Goal: Information Seeking & Learning: Learn about a topic

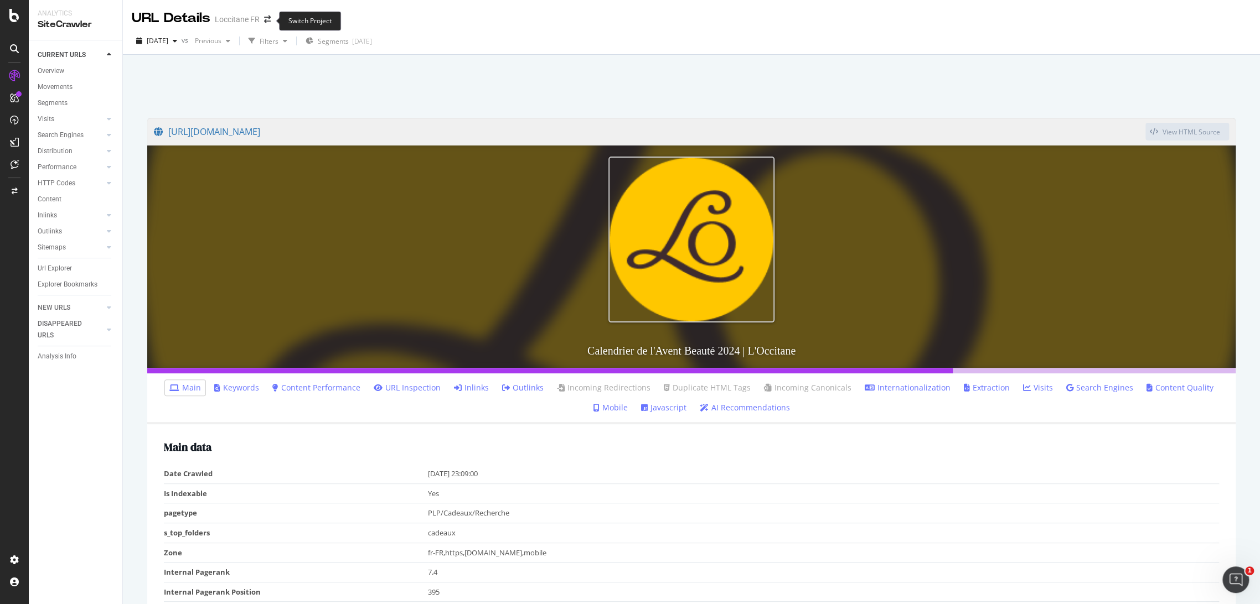
click at [270, 20] on span at bounding box center [267, 19] width 15 height 8
click at [260, 17] on span at bounding box center [267, 19] width 15 height 8
click at [267, 17] on icon "arrow-right-arrow-left" at bounding box center [267, 19] width 7 height 8
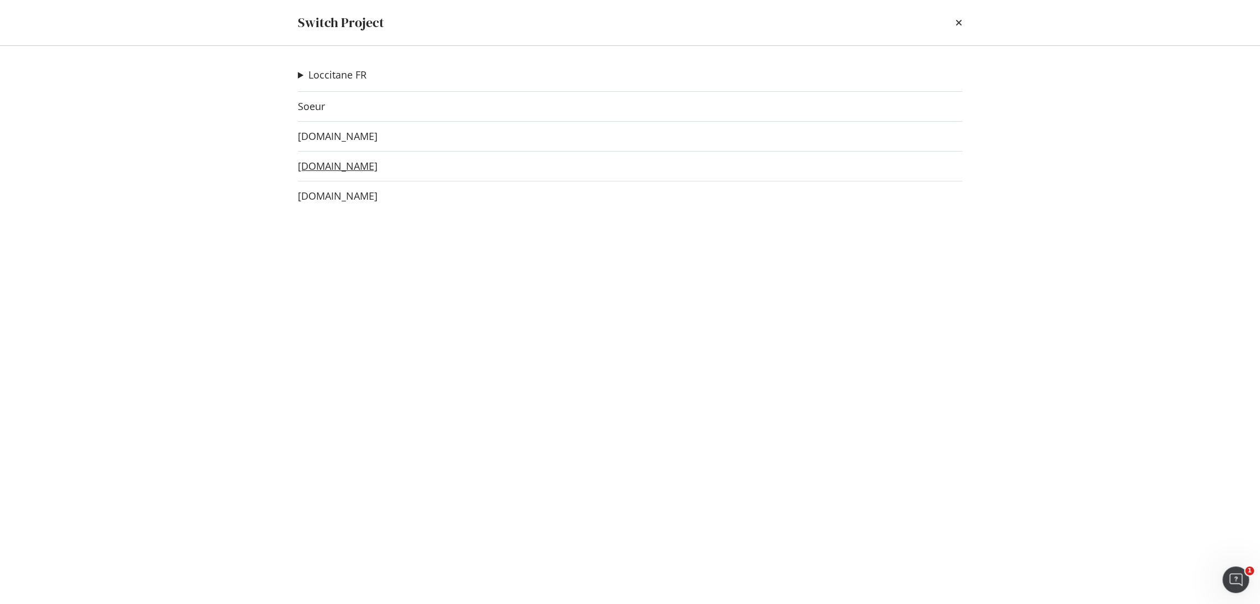
click at [328, 165] on link "es.loccitane.com" at bounding box center [338, 167] width 80 height 12
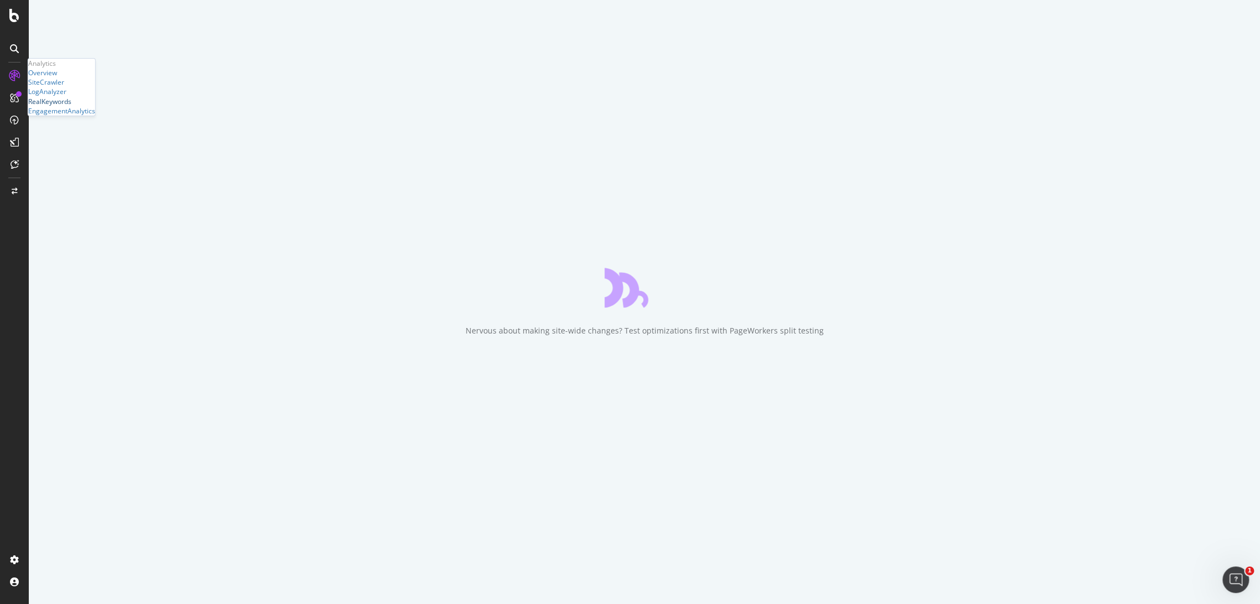
click at [71, 106] on div "RealKeywords" at bounding box center [49, 100] width 43 height 9
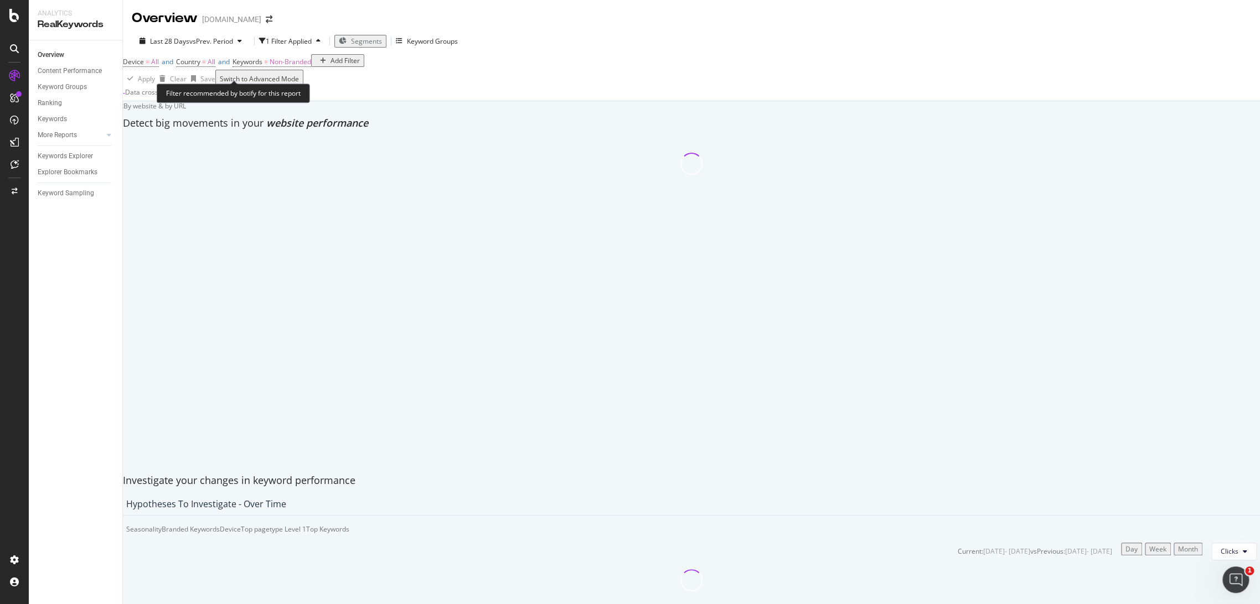
click at [315, 65] on div "Add Filter" at bounding box center [337, 60] width 44 height 9
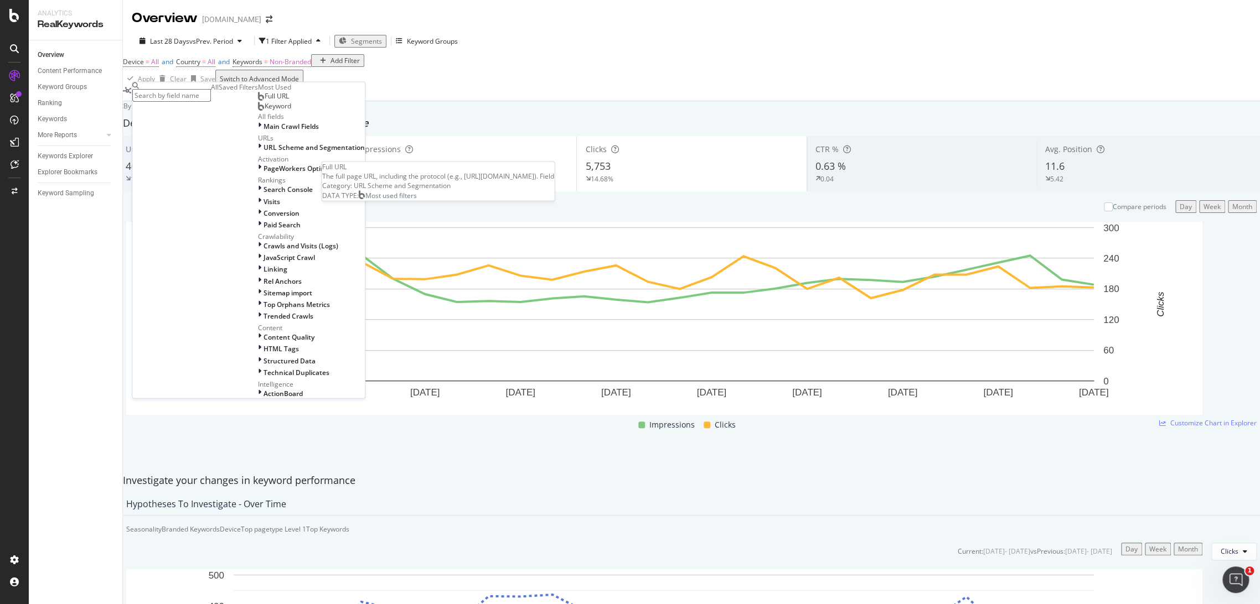
click at [265, 101] on span "Full URL" at bounding box center [277, 95] width 24 height 9
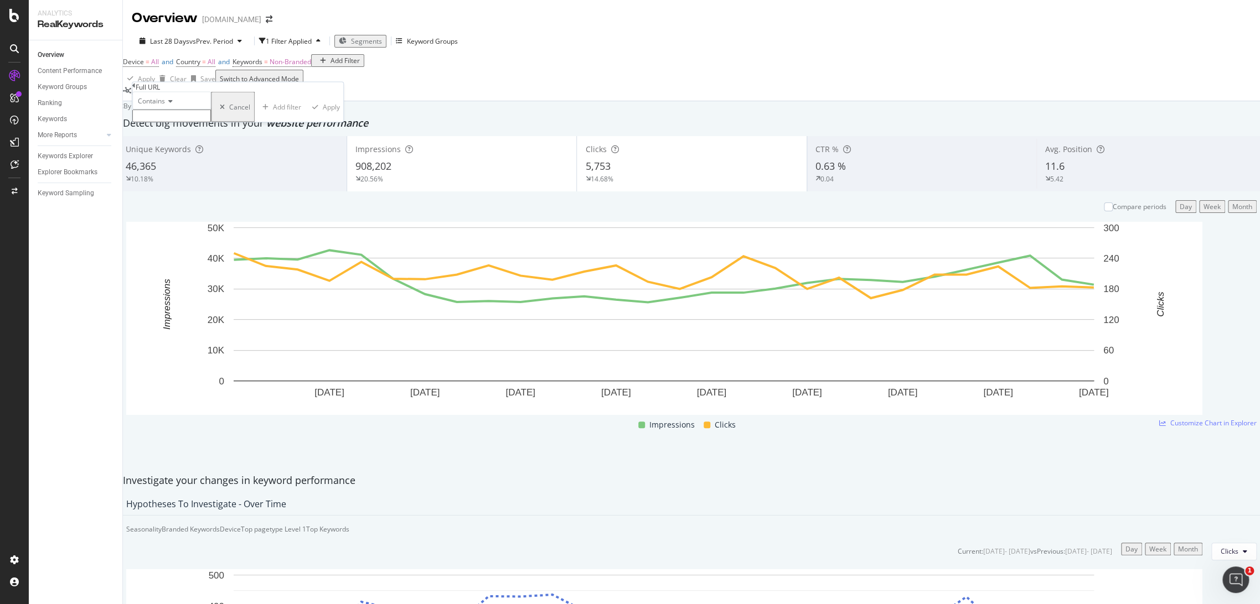
click at [173, 105] on icon at bounding box center [169, 101] width 8 height 7
click at [161, 120] on span "Equal to" at bounding box center [148, 115] width 25 height 9
click at [182, 122] on input "text" at bounding box center [171, 116] width 79 height 13
paste input "https://es.loccitane.com/calendario-de-adviento-de-belleza"
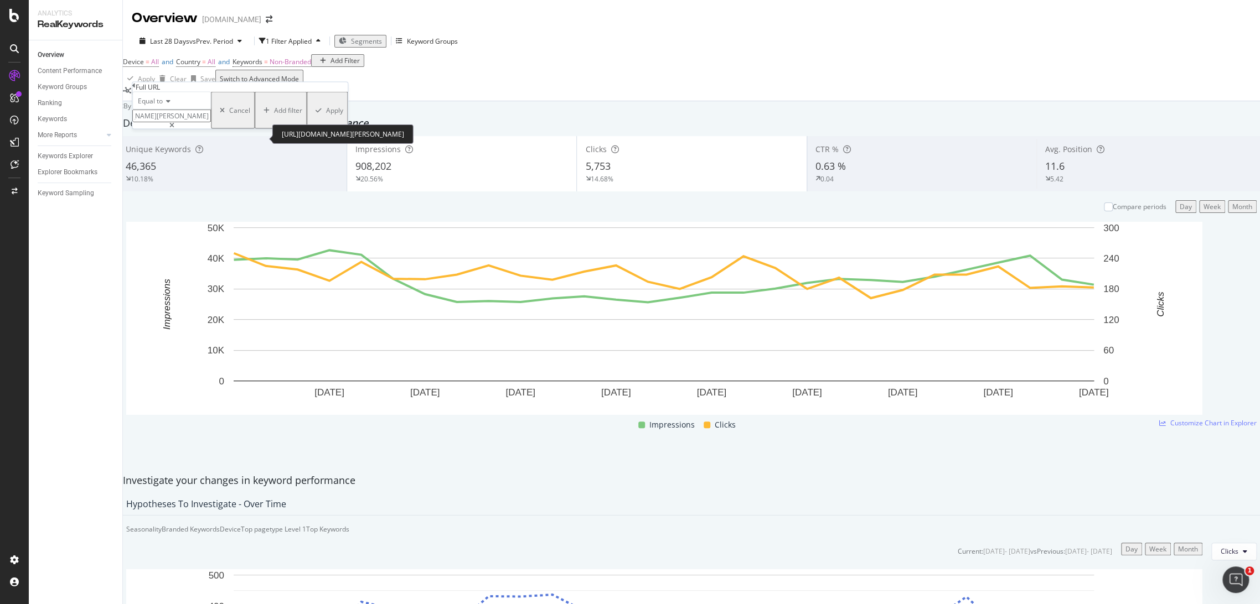
type input "https://es.loccitane.com/calendario-de-adviento-de-belleza"
click at [211, 110] on div "Equal to" at bounding box center [171, 101] width 79 height 18
click at [242, 106] on div "Equal to https://es.loccitane.com/calendario-de-adviento-de-belleza https://es.…" at bounding box center [239, 110] width 215 height 37
click at [326, 115] on div "Apply" at bounding box center [334, 110] width 17 height 9
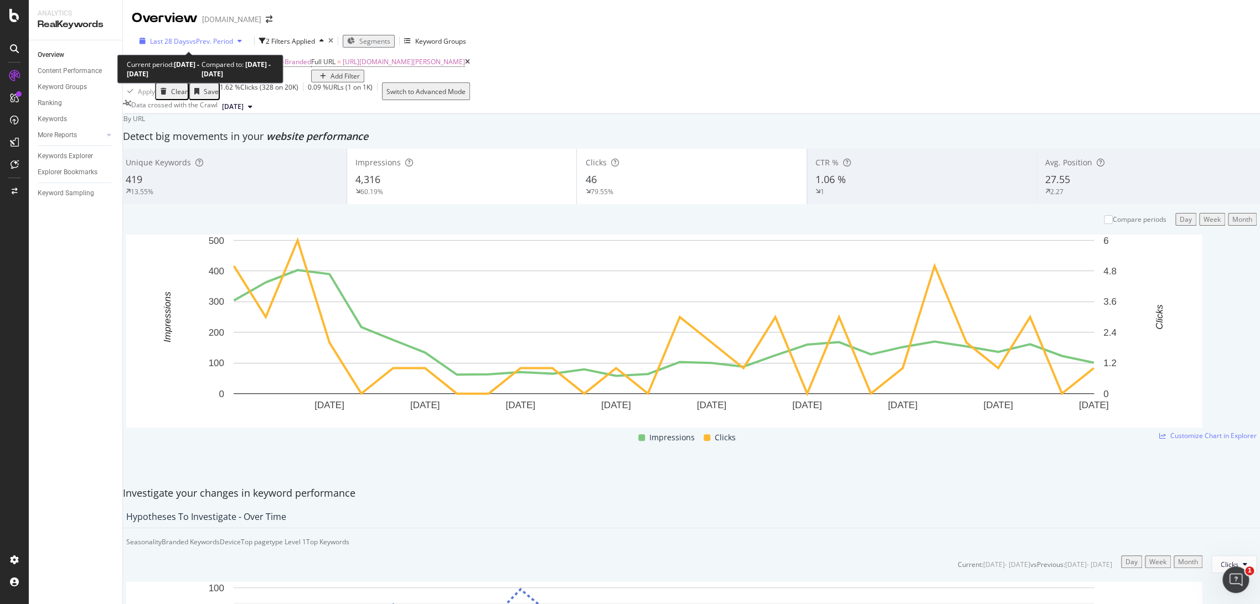
click at [225, 44] on span "vs Prev. Period" at bounding box center [211, 41] width 44 height 9
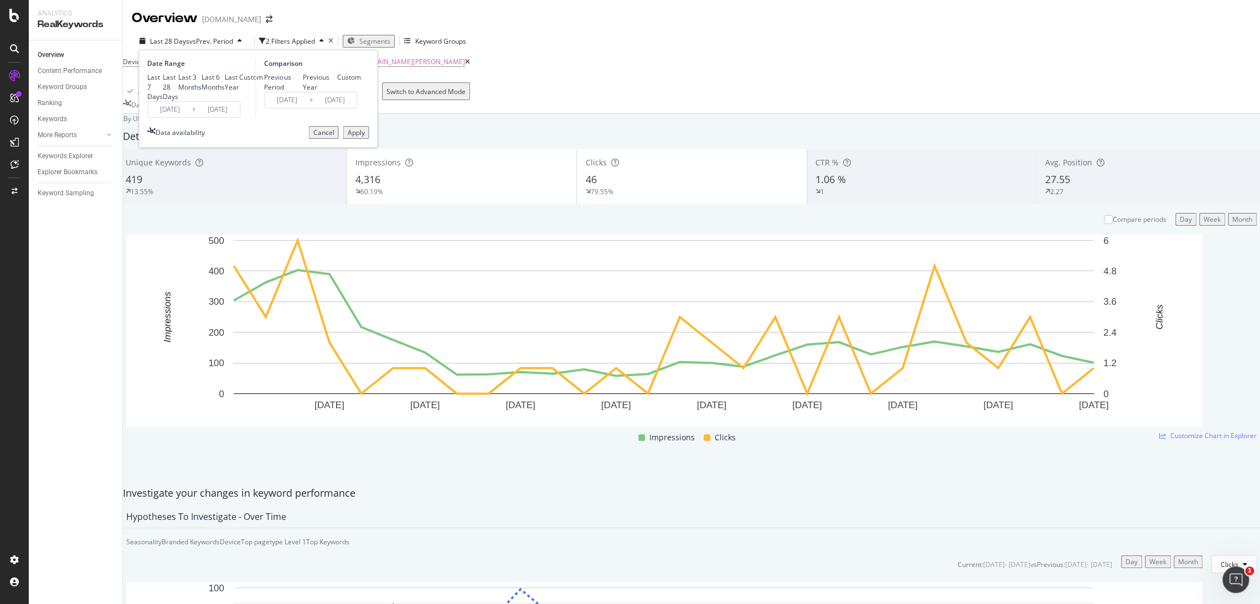
click at [181, 91] on div "Last 3 Months" at bounding box center [189, 82] width 23 height 19
type input "[DATE]"
click at [303, 88] on div "Previous Year" at bounding box center [320, 82] width 34 height 19
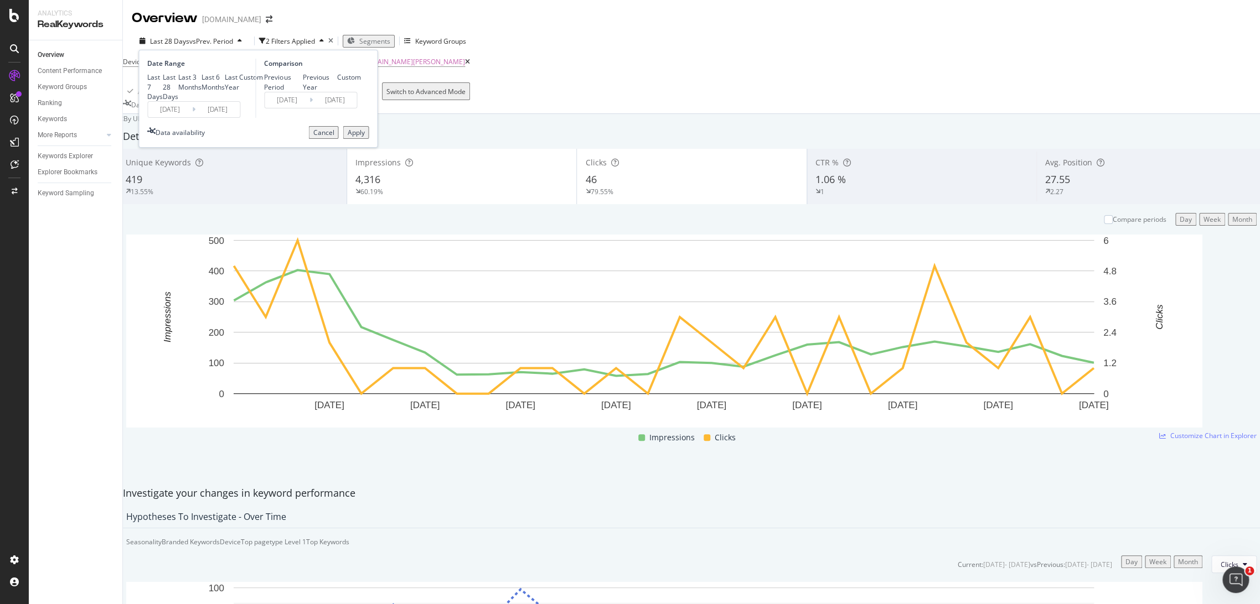
type input "[DATE]"
click at [365, 139] on button "Apply" at bounding box center [356, 132] width 26 height 13
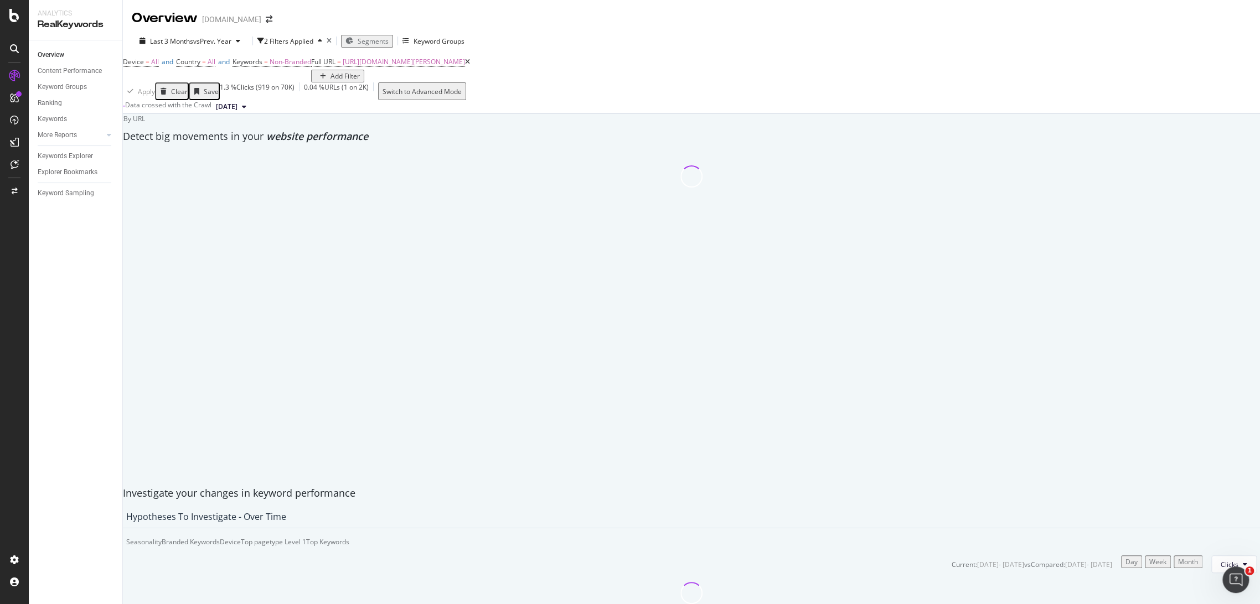
scroll to position [22, 0]
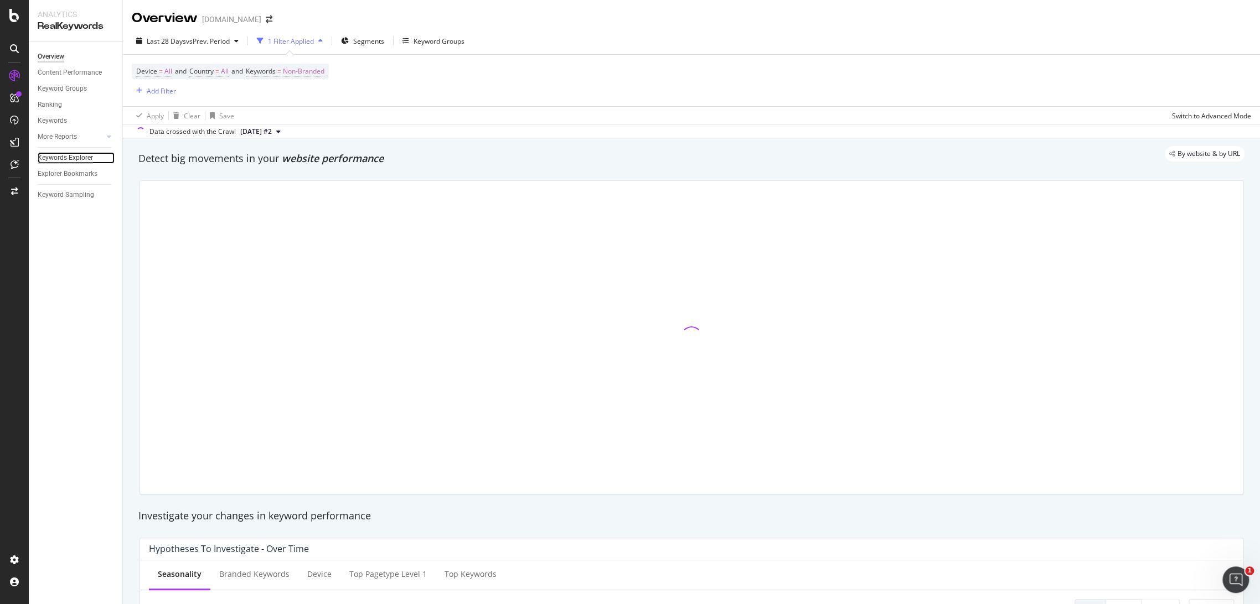
click at [89, 160] on div "Keywords Explorer" at bounding box center [65, 158] width 55 height 12
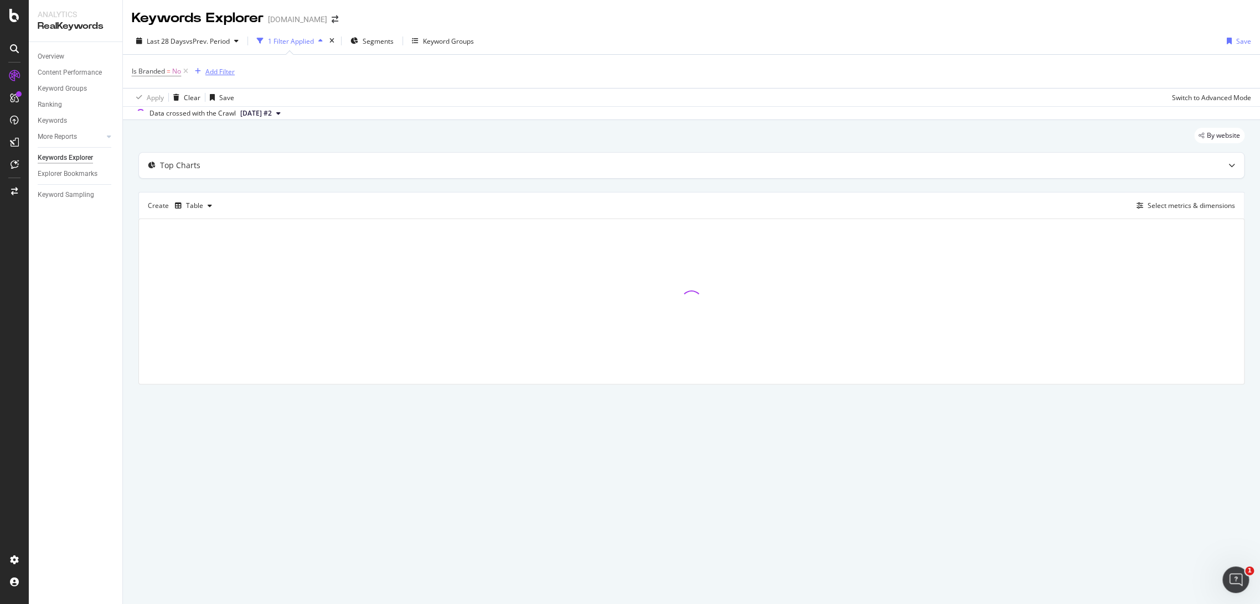
click at [216, 76] on div "Add Filter" at bounding box center [212, 71] width 44 height 12
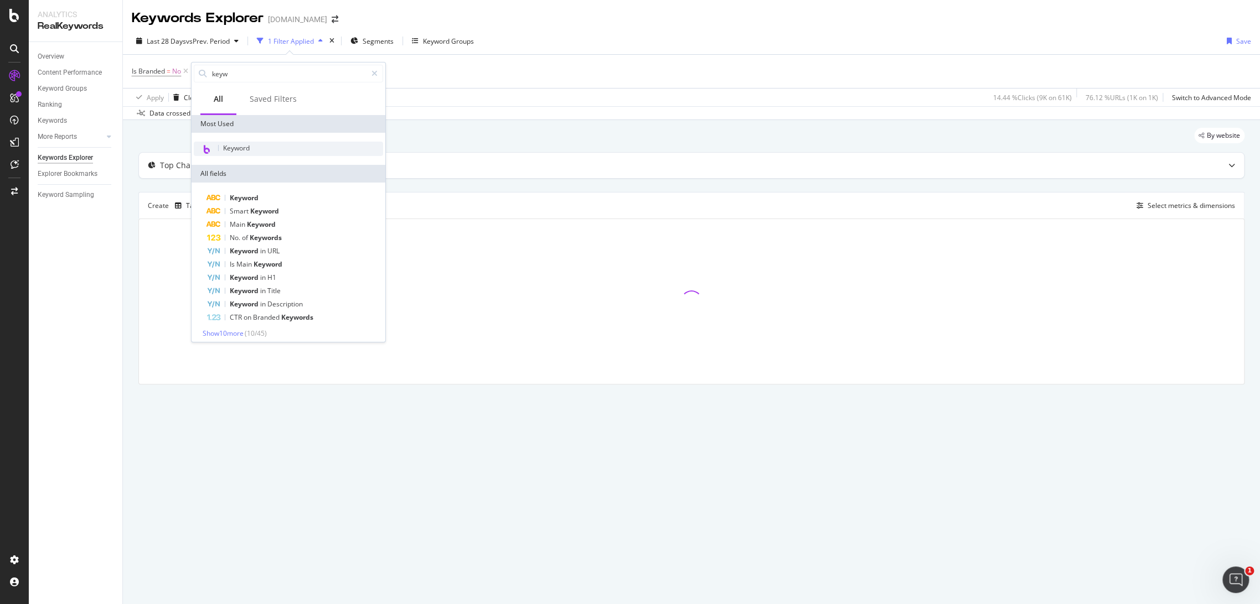
type input "keyw"
click at [291, 152] on div "Keyword" at bounding box center [288, 149] width 189 height 14
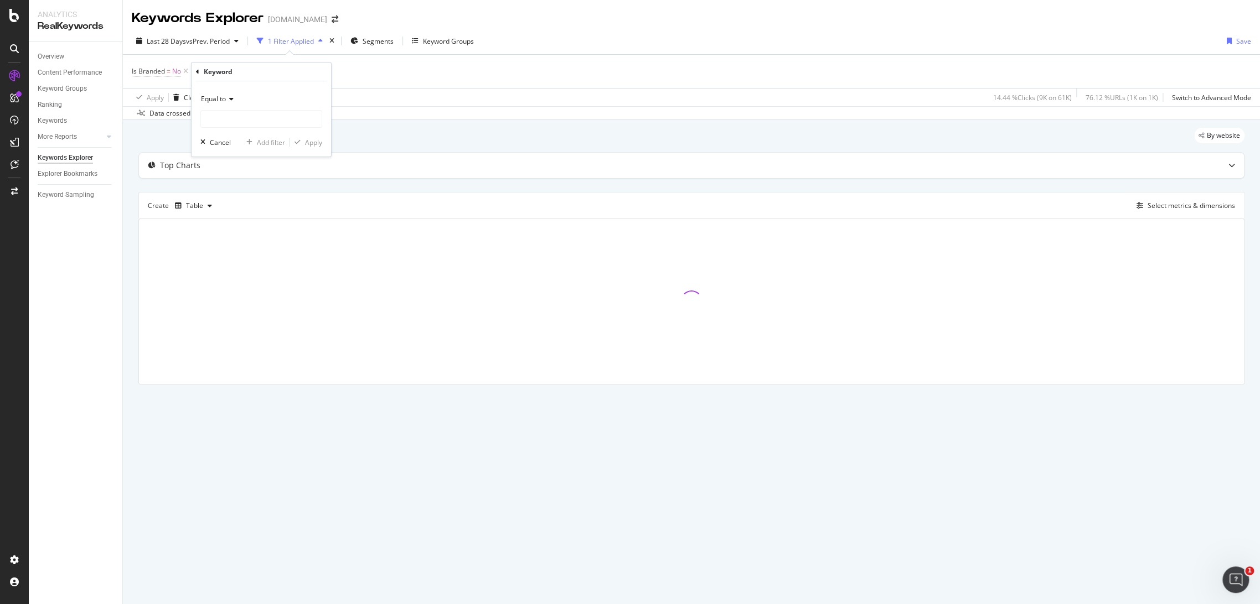
click at [217, 102] on span "Equal to" at bounding box center [213, 98] width 25 height 9
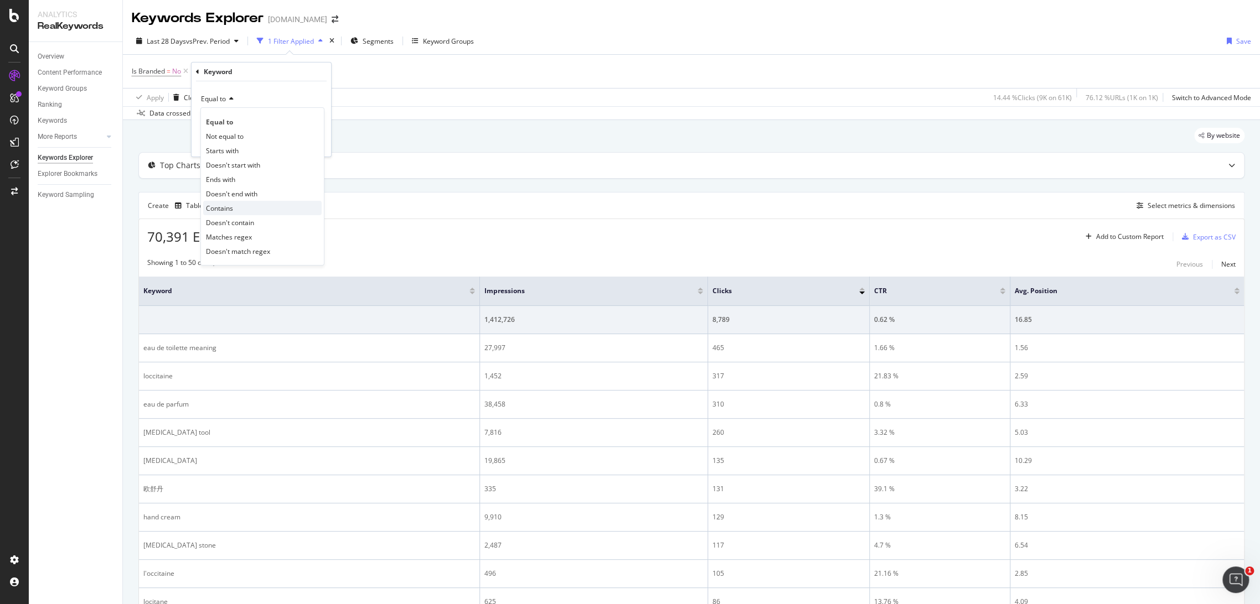
click at [237, 209] on div "Contains" at bounding box center [262, 208] width 118 height 14
click at [236, 115] on input "text" at bounding box center [261, 119] width 121 height 18
type input "advent"
click at [55, 54] on div "Overview" at bounding box center [51, 57] width 27 height 12
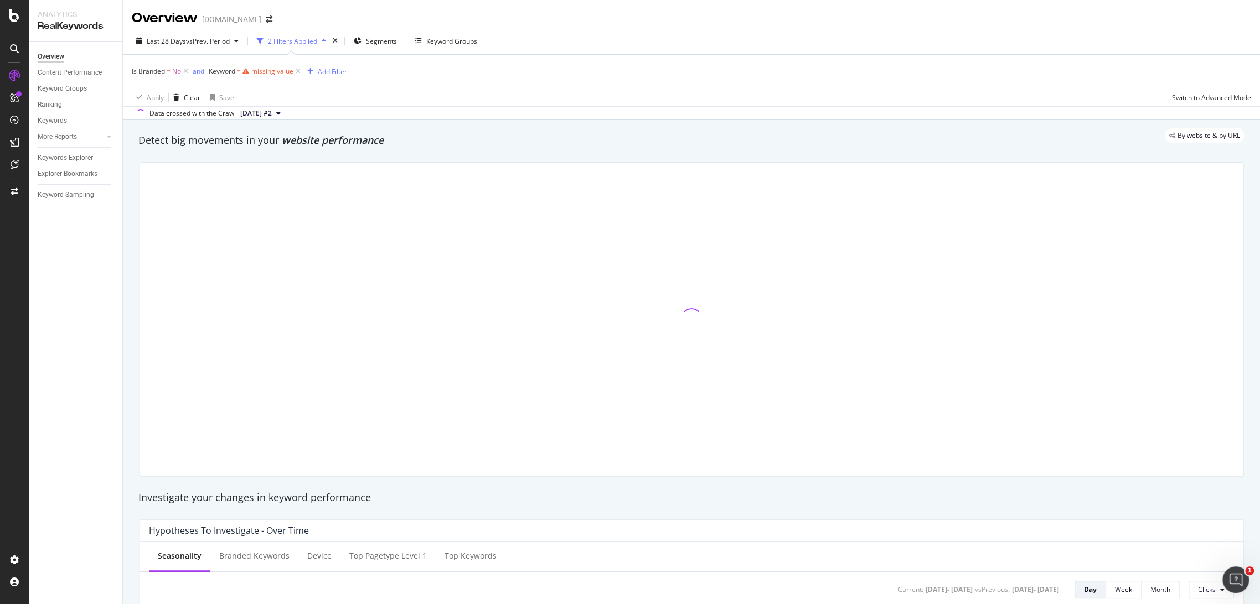
click at [282, 73] on div "missing value" at bounding box center [272, 70] width 42 height 9
click at [257, 117] on input "text" at bounding box center [279, 117] width 121 height 18
type input "advent"
click at [243, 99] on span "Equal to" at bounding box center [231, 96] width 25 height 9
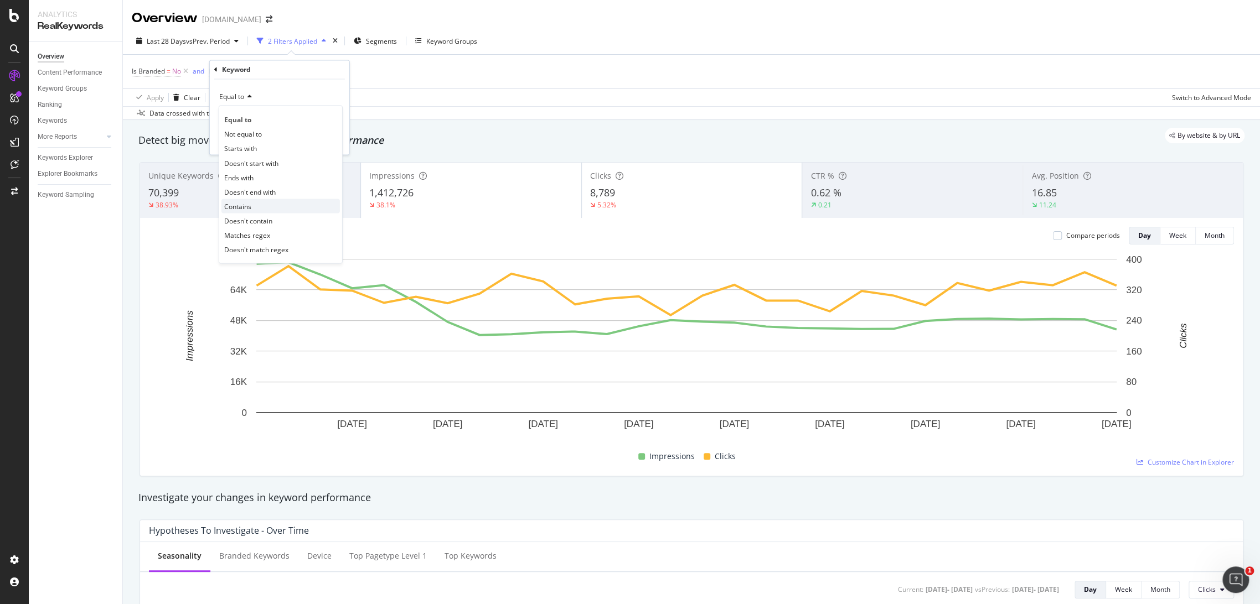
click at [252, 211] on div "Contains" at bounding box center [280, 206] width 118 height 14
click at [293, 122] on input "text" at bounding box center [279, 117] width 121 height 18
type input "advent"
click at [336, 140] on div "Apply" at bounding box center [331, 140] width 17 height 9
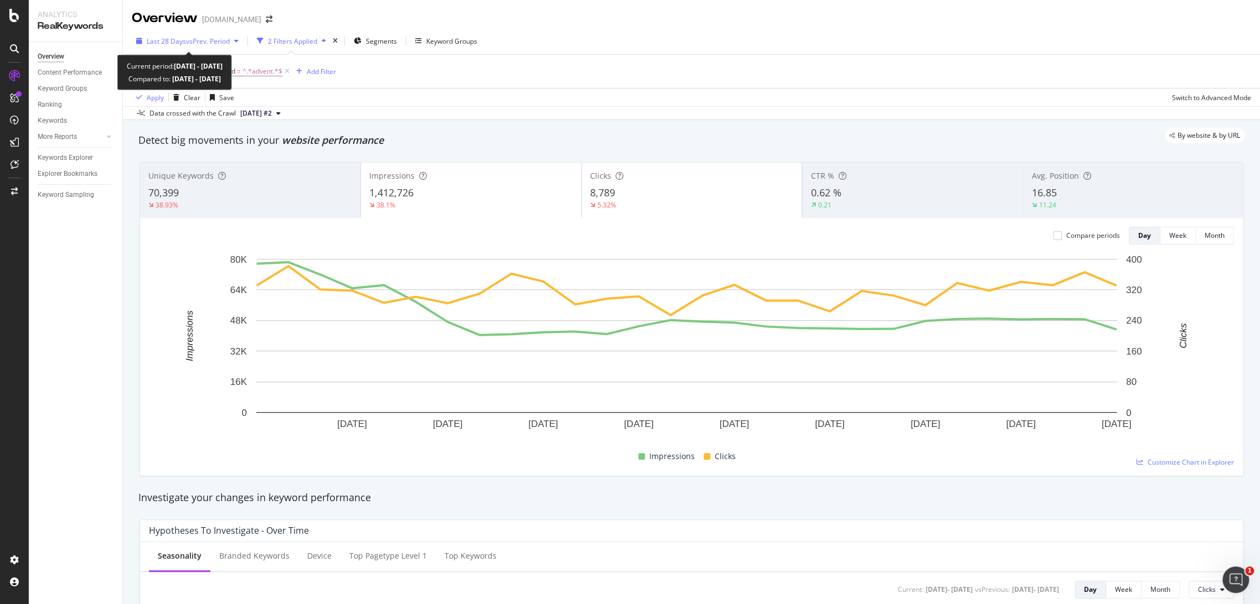
click at [218, 45] on span "vs Prev. Period" at bounding box center [208, 41] width 44 height 9
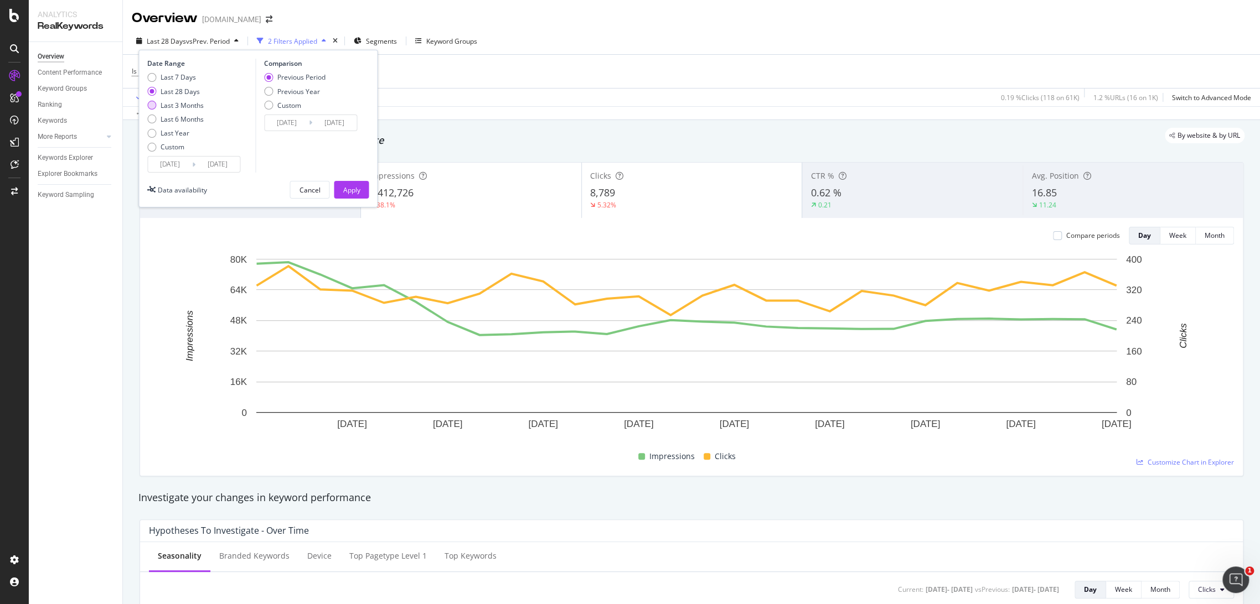
click at [188, 108] on div "Last 3 Months" at bounding box center [182, 105] width 43 height 9
type input "[DATE]"
click at [279, 86] on div "Previous Period Previous Year Custom" at bounding box center [294, 94] width 61 height 42
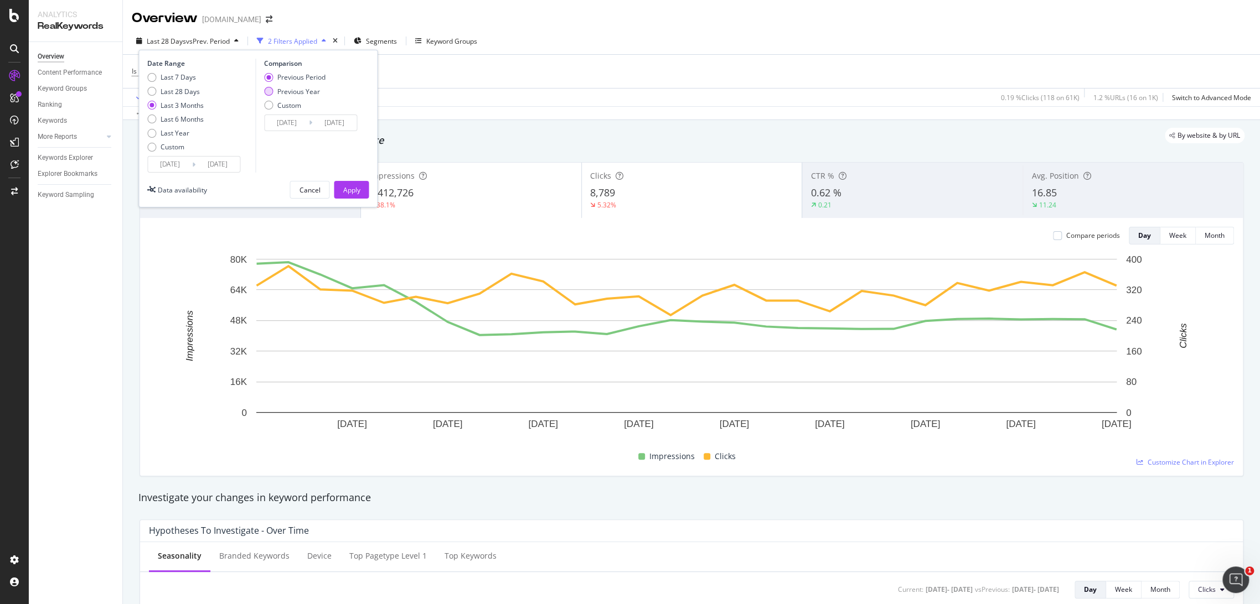
click at [283, 89] on div "Previous Year" at bounding box center [298, 91] width 43 height 9
type input "[DATE]"
click at [355, 181] on button "Apply" at bounding box center [351, 190] width 35 height 18
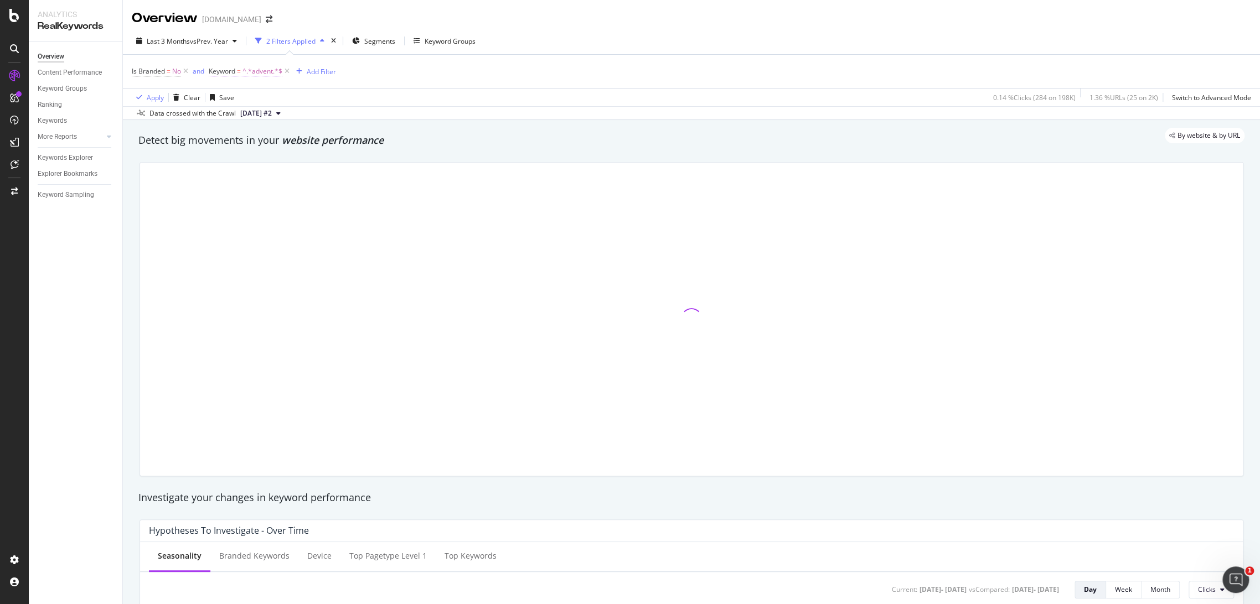
click at [241, 71] on span "=" at bounding box center [239, 70] width 4 height 9
click at [232, 96] on span "Contains" at bounding box center [232, 96] width 27 height 9
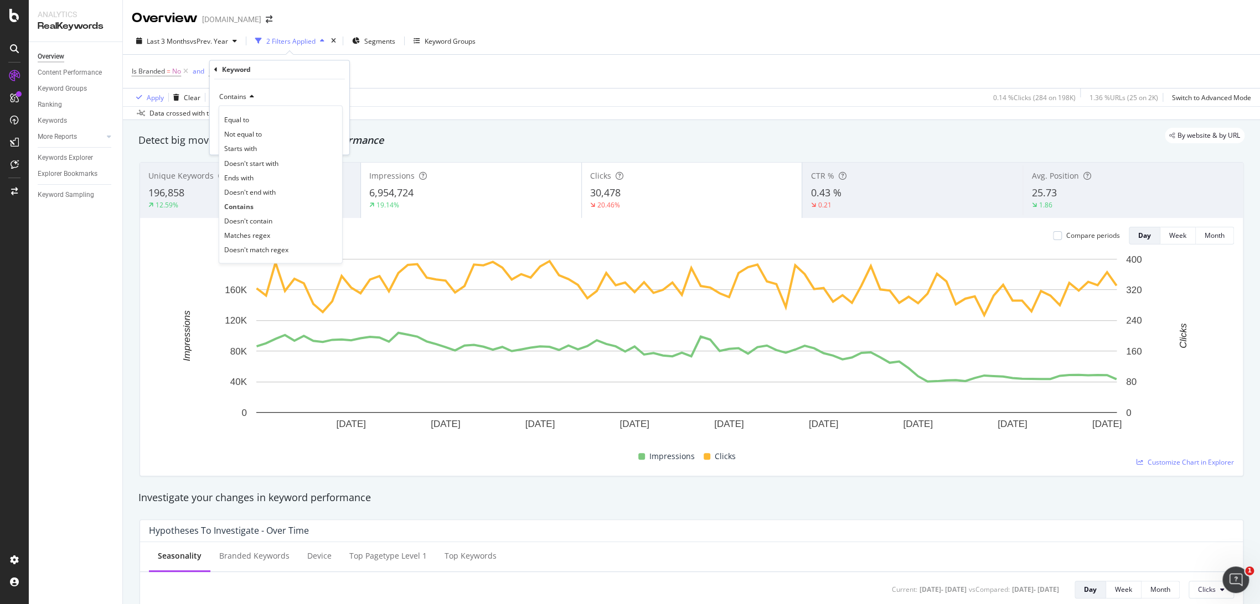
click at [289, 82] on div "Contains Equal to Not equal to Starts with Doesn't start with Ends with Doesn't…" at bounding box center [279, 117] width 139 height 75
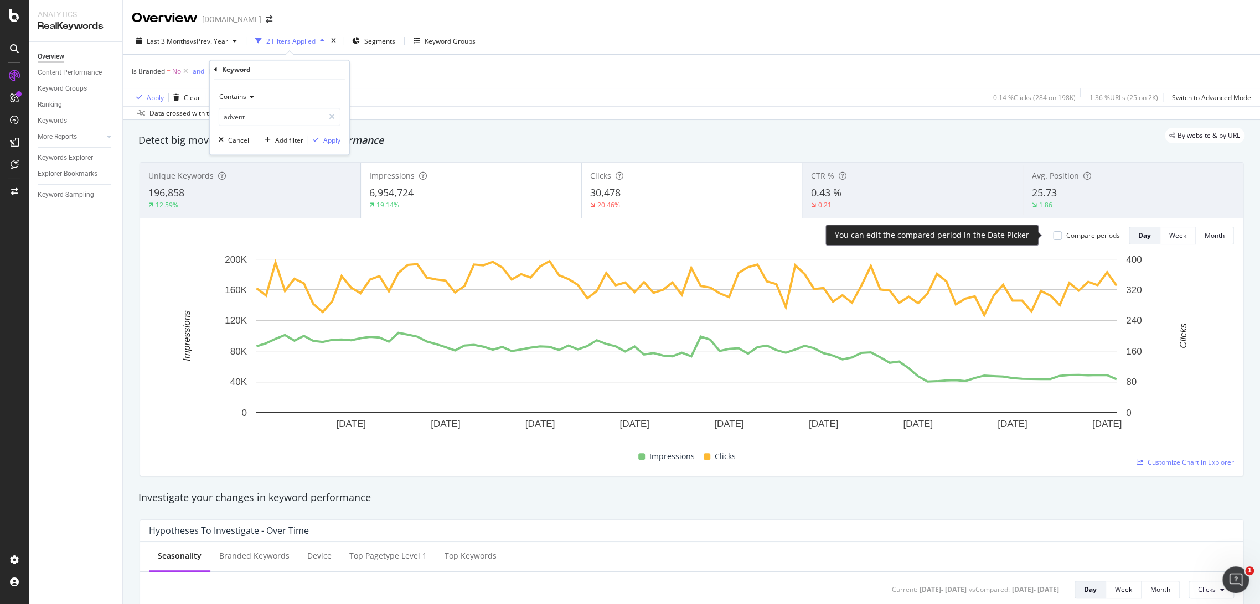
click at [1068, 231] on div "Compare periods" at bounding box center [1093, 235] width 54 height 9
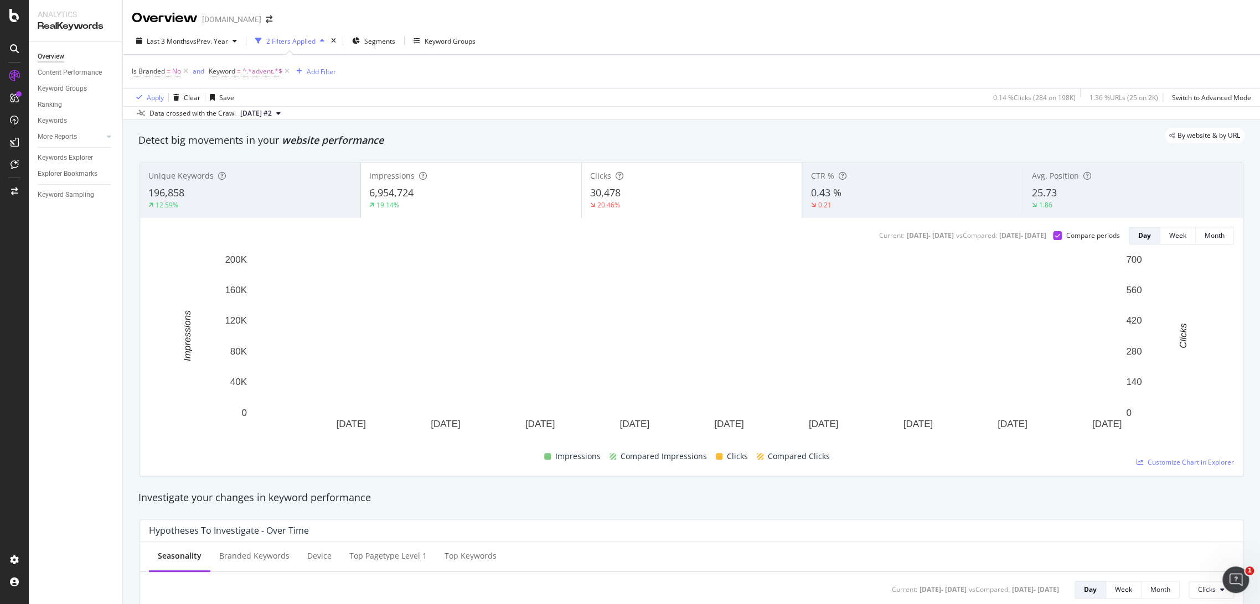
click at [474, 189] on div "6,954,724" at bounding box center [471, 193] width 204 height 14
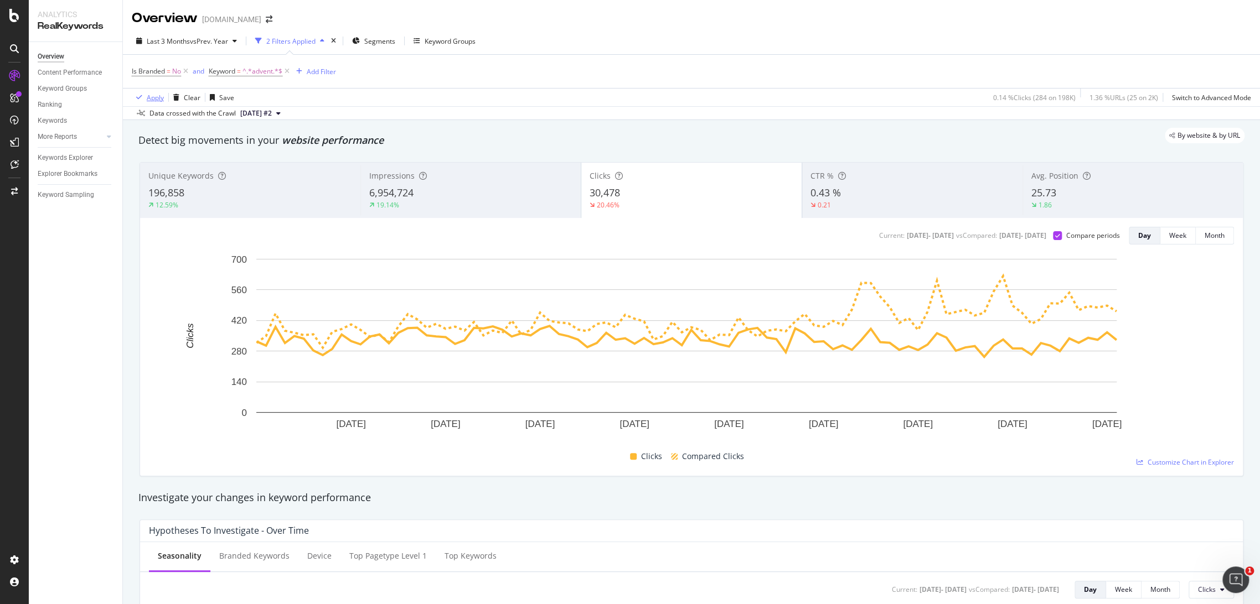
click at [149, 103] on div "Apply" at bounding box center [148, 97] width 32 height 17
click at [154, 96] on div "Apply" at bounding box center [155, 97] width 17 height 9
click at [277, 69] on span "^.*advent.*$" at bounding box center [262, 71] width 40 height 15
click at [258, 117] on input "advent" at bounding box center [271, 117] width 105 height 18
click at [264, 116] on input "advent" at bounding box center [271, 117] width 105 height 18
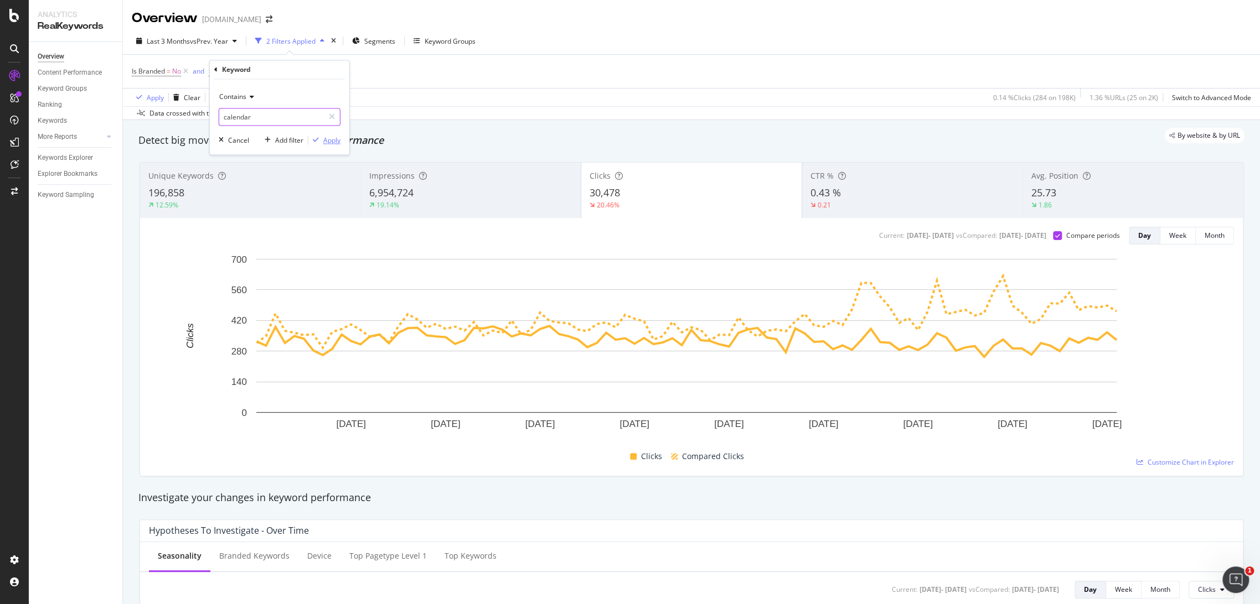
type input "calendar"
click at [327, 140] on div "Apply" at bounding box center [331, 140] width 17 height 9
click at [154, 102] on div "Apply" at bounding box center [148, 97] width 32 height 17
click at [291, 71] on icon at bounding box center [292, 71] width 9 height 11
click at [292, 69] on icon at bounding box center [292, 71] width 9 height 11
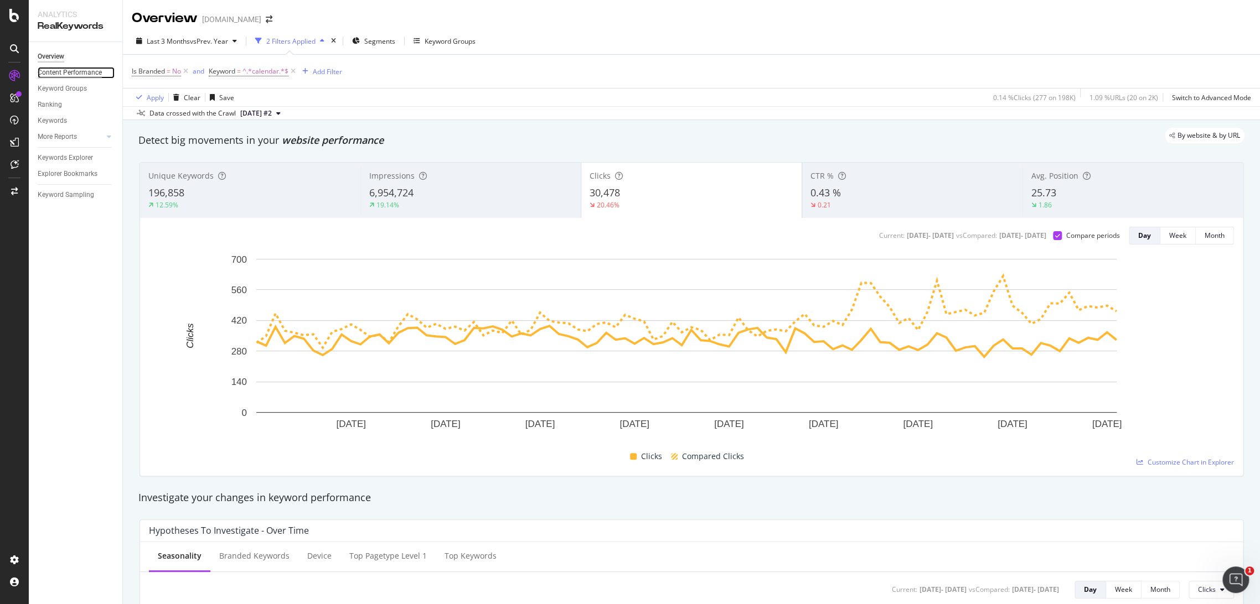
click at [80, 74] on div "Content Performance" at bounding box center [70, 73] width 64 height 12
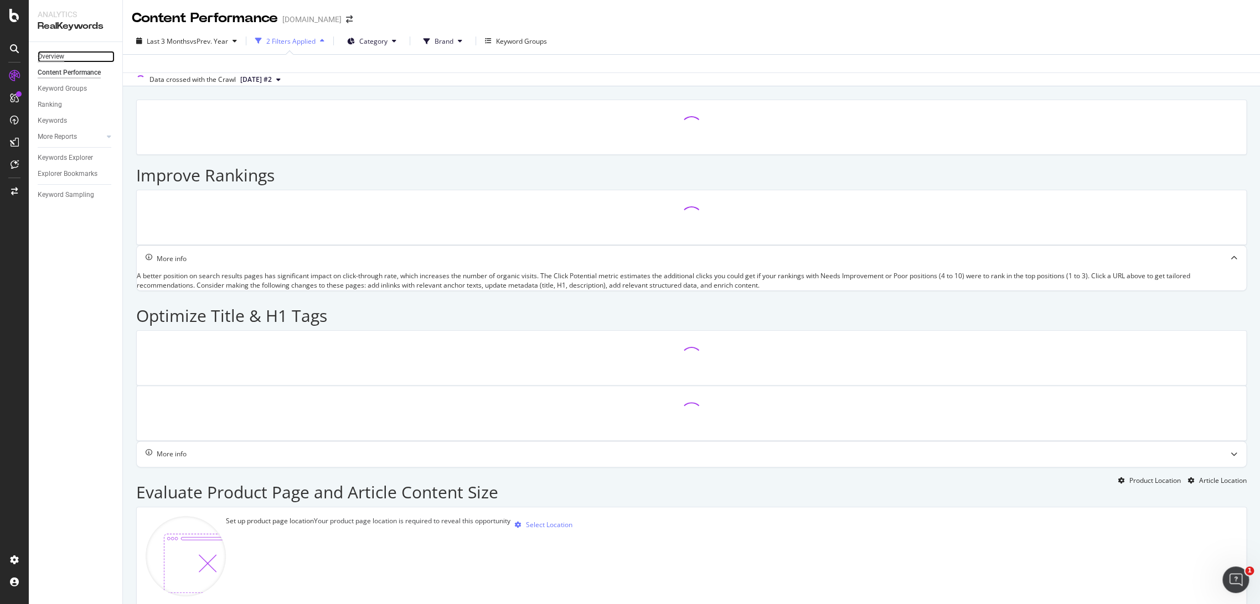
click at [47, 55] on div "Overview" at bounding box center [51, 57] width 27 height 12
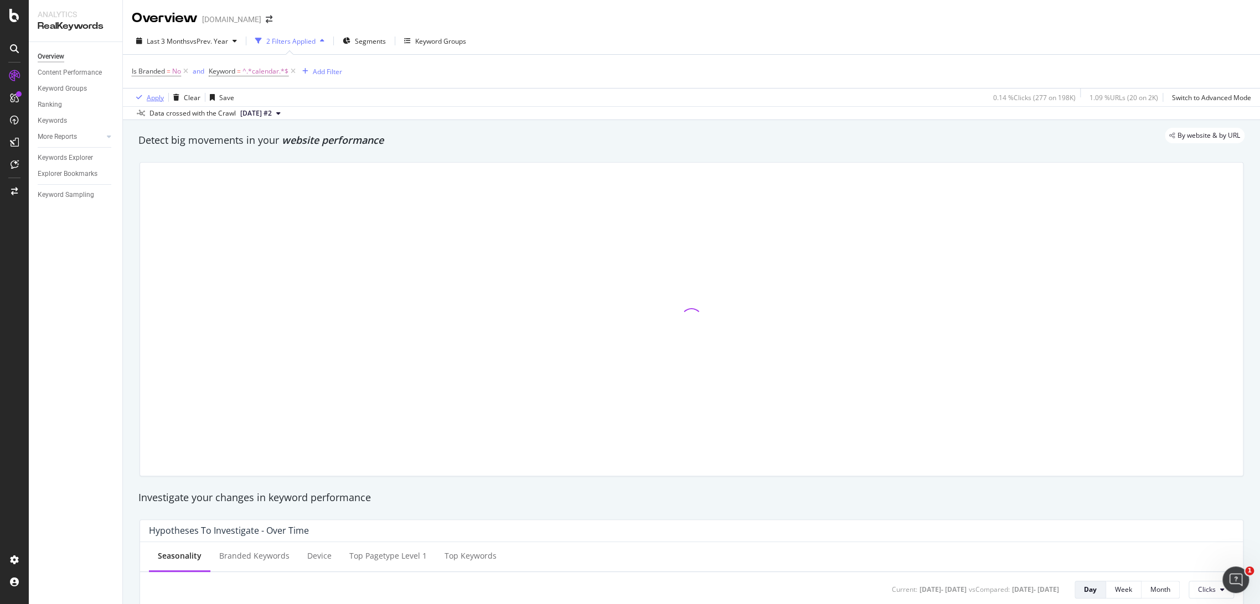
click at [145, 92] on div "Apply" at bounding box center [148, 97] width 32 height 17
click at [324, 65] on button "Add Filter" at bounding box center [320, 71] width 44 height 13
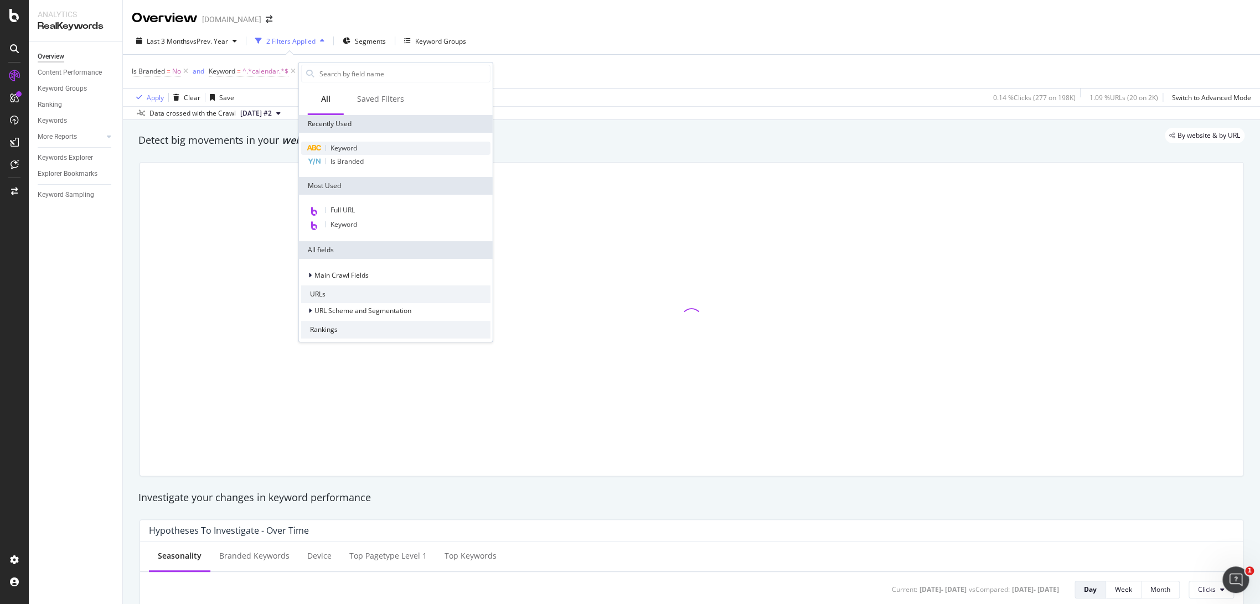
click at [346, 145] on span "Keyword" at bounding box center [343, 147] width 27 height 9
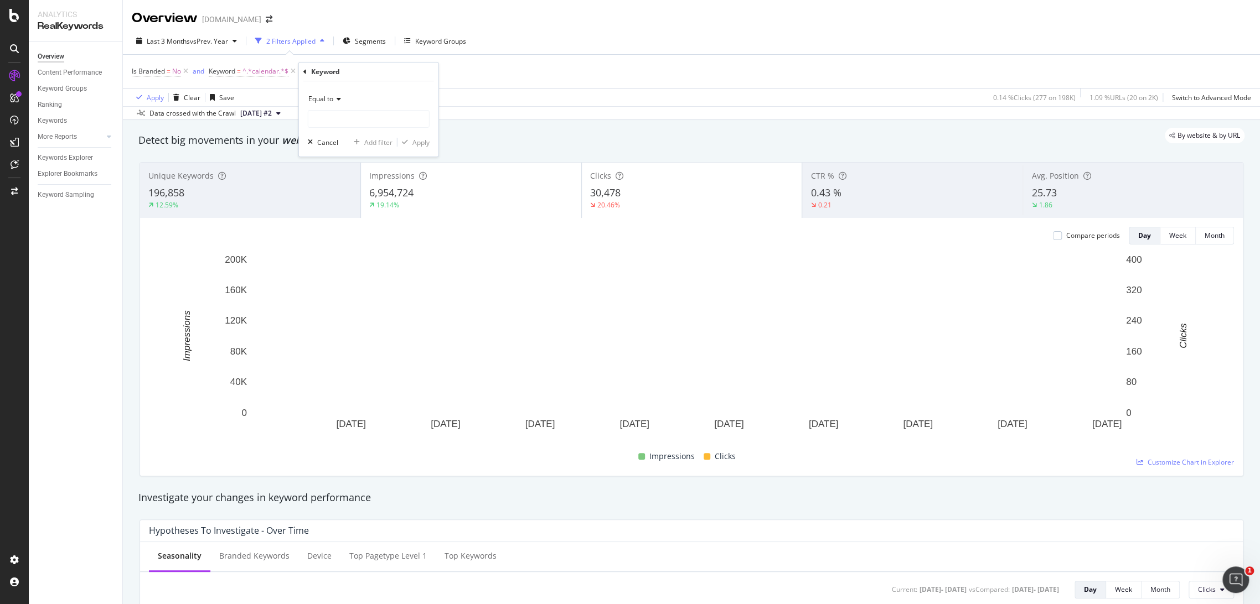
click at [317, 97] on span "Equal to" at bounding box center [320, 98] width 25 height 9
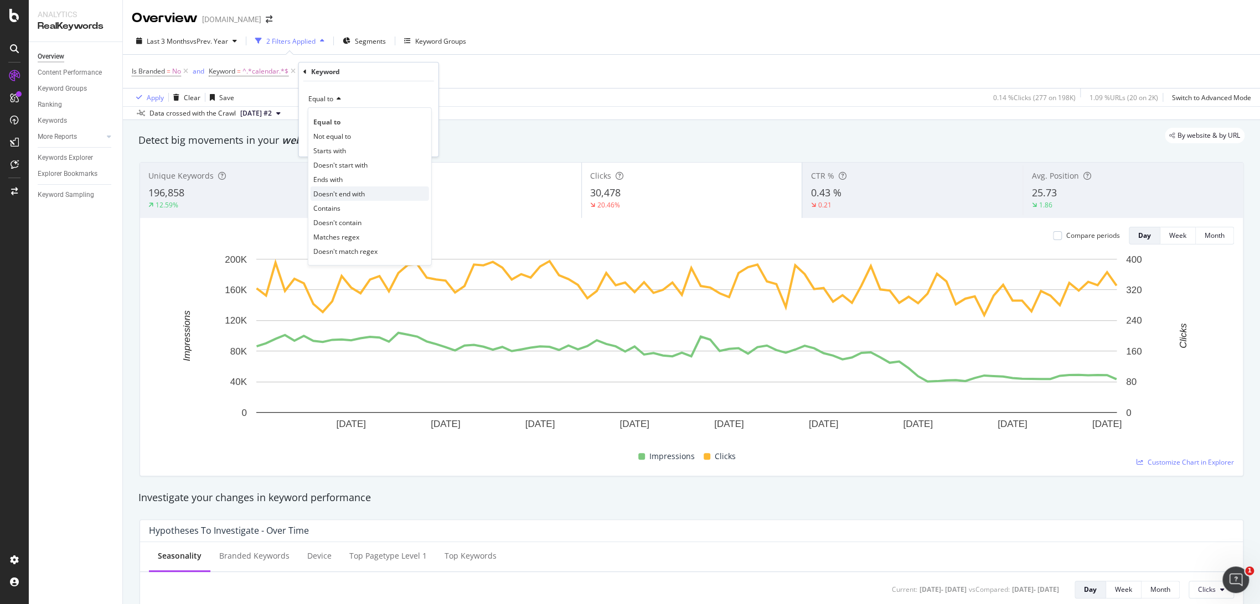
click at [342, 198] on div "Doesn't end with" at bounding box center [370, 194] width 118 height 14
click at [333, 107] on div "Doesn't end with" at bounding box center [369, 99] width 122 height 18
click at [342, 210] on div "Contains" at bounding box center [370, 208] width 118 height 14
click at [348, 123] on input "text" at bounding box center [368, 119] width 121 height 18
type input "calendar"
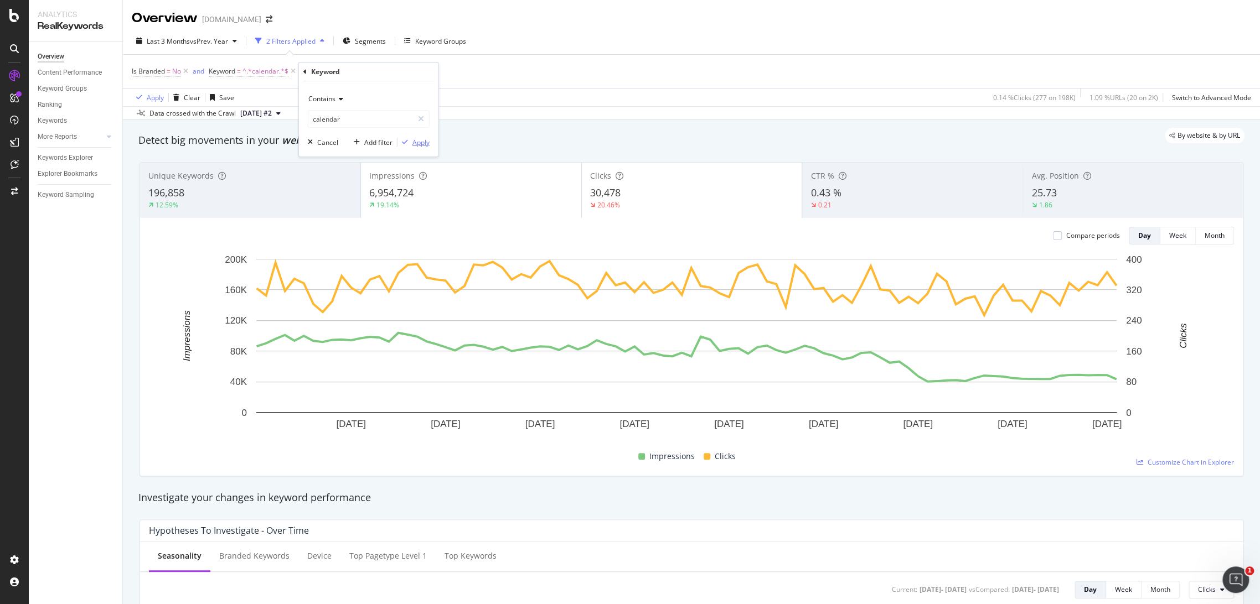
click at [413, 141] on div "Apply" at bounding box center [420, 142] width 17 height 9
click at [155, 97] on div "Apply" at bounding box center [155, 97] width 17 height 9
click at [184, 96] on div "Clear" at bounding box center [192, 97] width 17 height 9
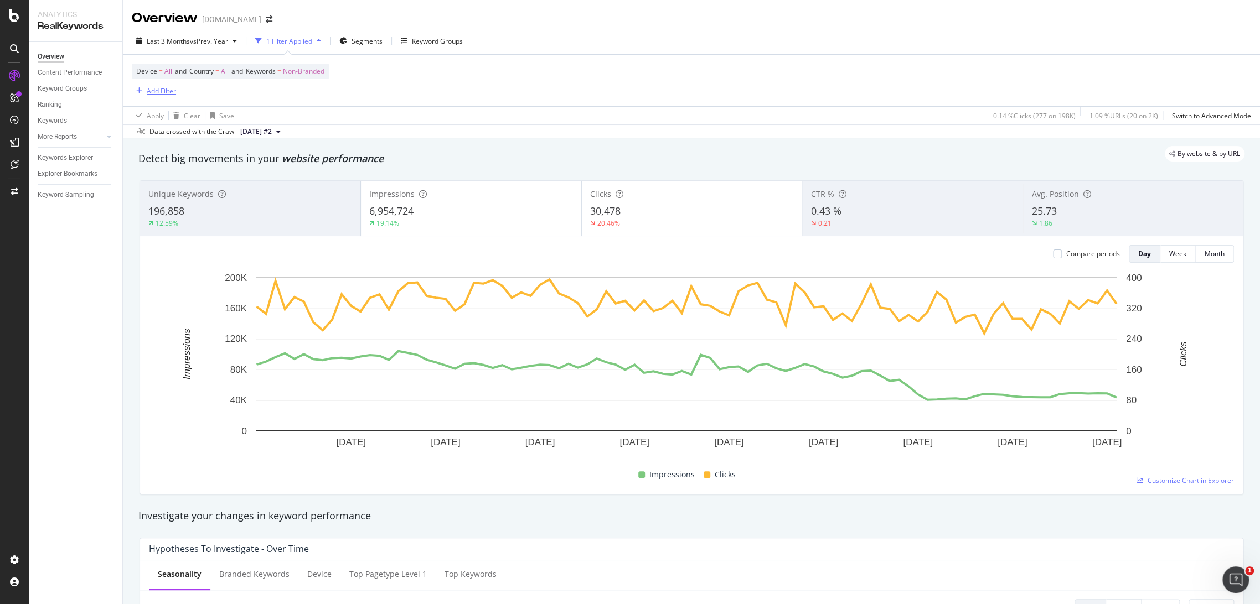
click at [170, 90] on div "Add Filter" at bounding box center [161, 90] width 29 height 9
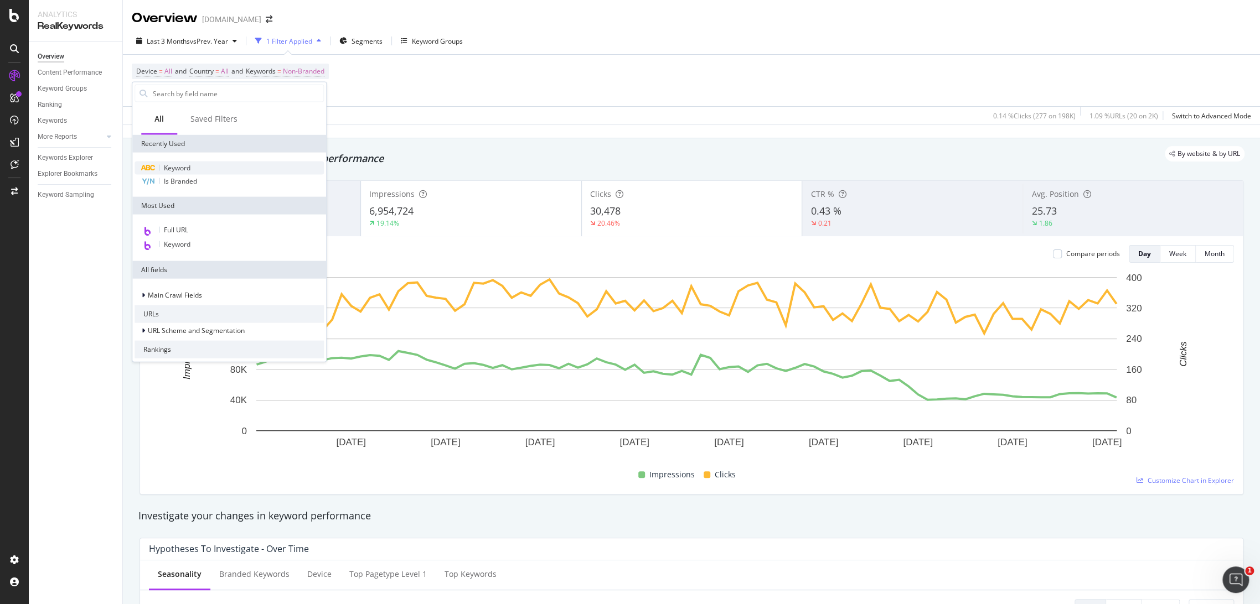
click at [193, 167] on div "Keyword" at bounding box center [229, 168] width 189 height 13
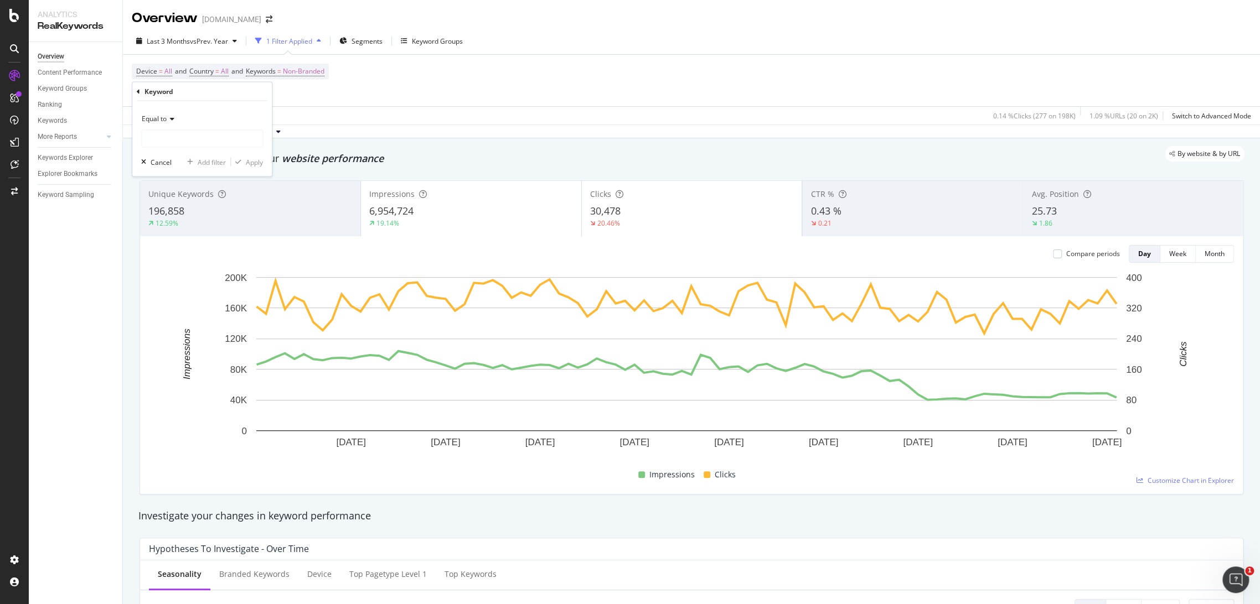
click at [146, 115] on span "Equal to" at bounding box center [154, 118] width 25 height 9
click at [189, 226] on div "Contains" at bounding box center [203, 228] width 118 height 14
click at [174, 136] on input "text" at bounding box center [202, 139] width 121 height 18
type input "advent"
click at [251, 158] on div "Apply" at bounding box center [254, 161] width 17 height 9
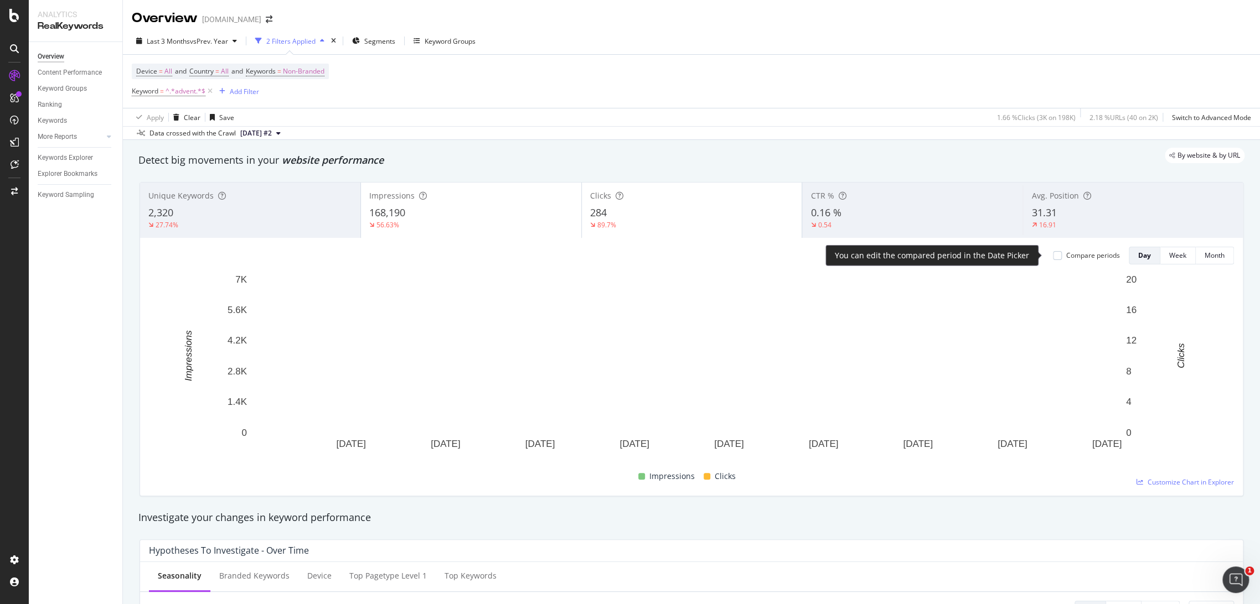
click at [1078, 258] on div "Compare periods" at bounding box center [1093, 255] width 54 height 9
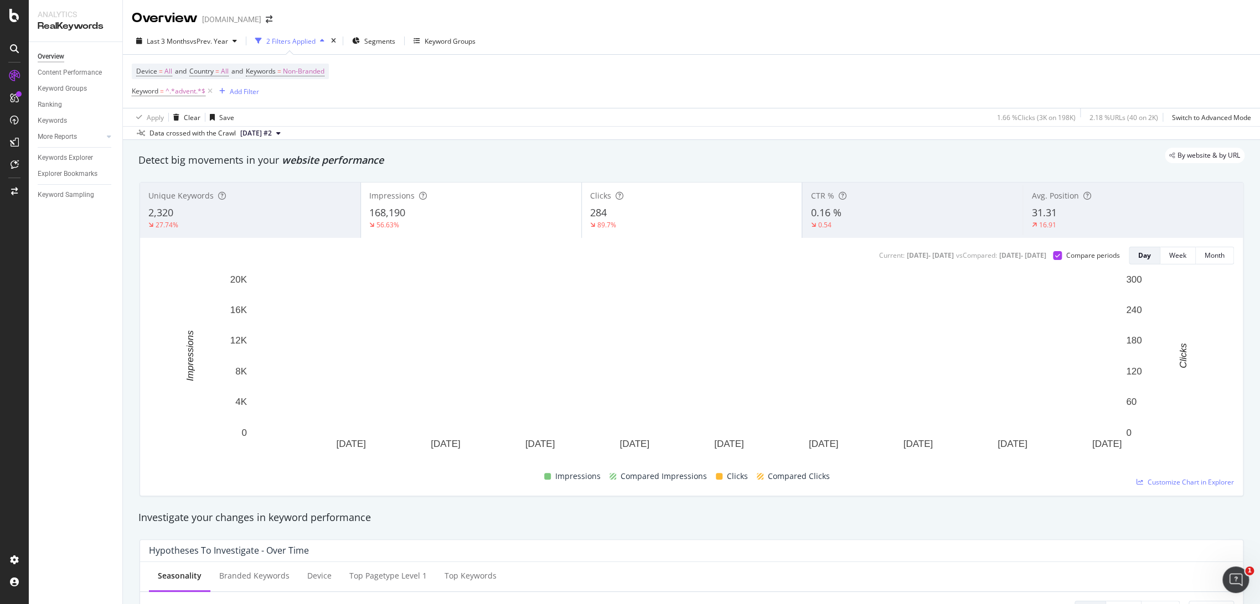
click at [509, 219] on div "168,190" at bounding box center [471, 213] width 204 height 14
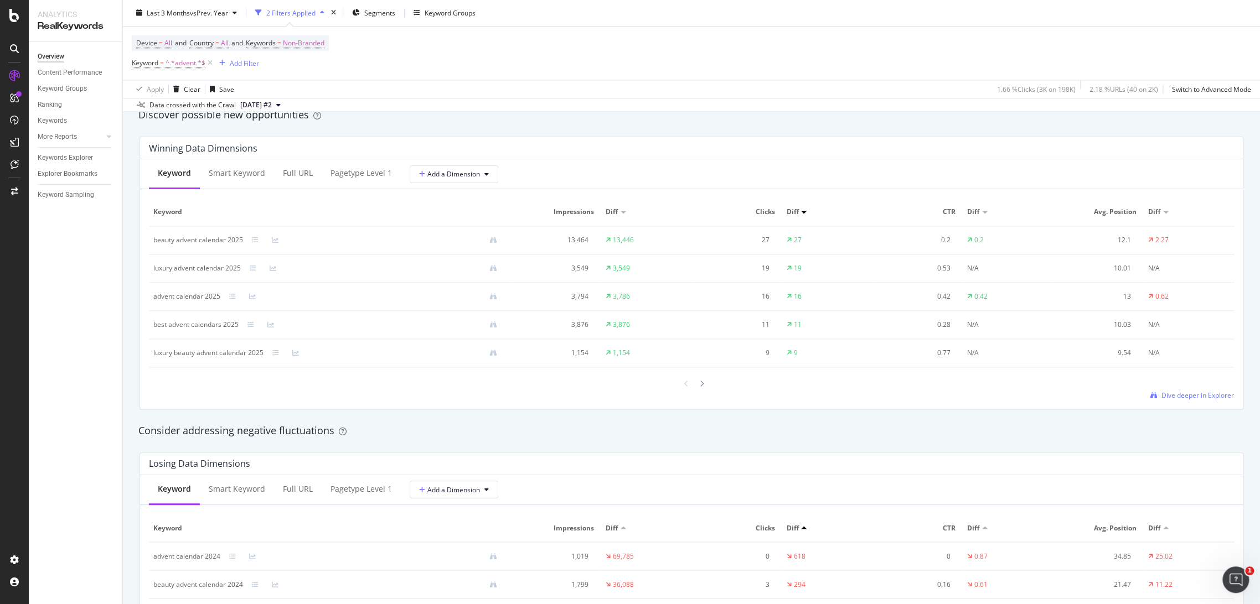
scroll to position [1154, 0]
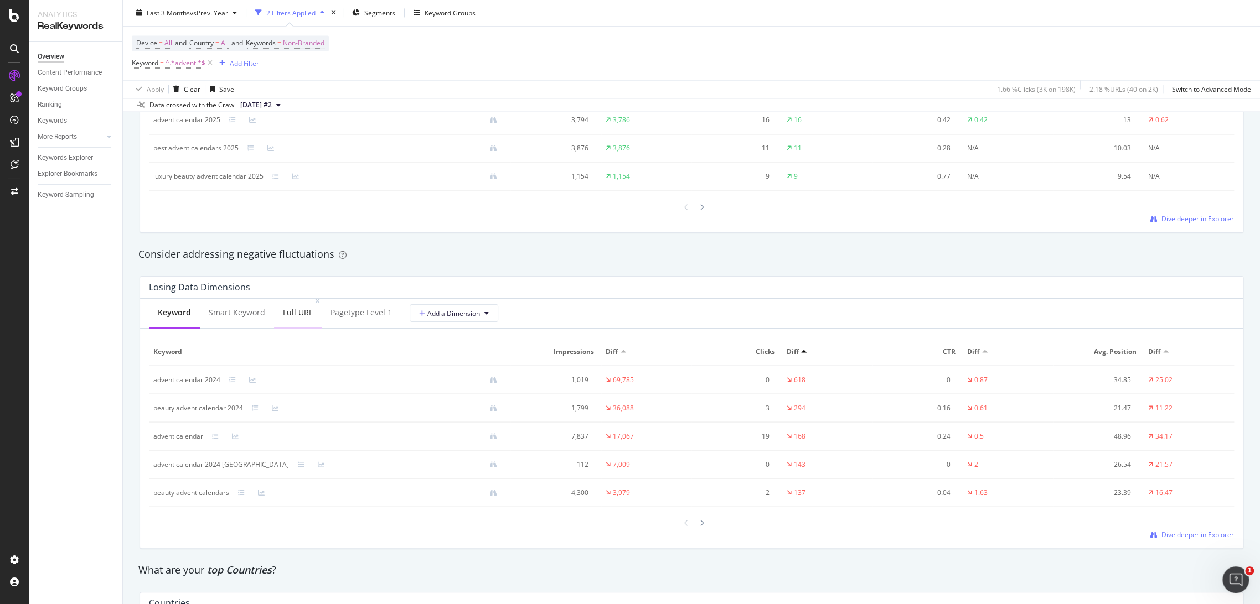
click at [289, 318] on div "Full URL" at bounding box center [298, 312] width 30 height 11
drag, startPoint x: 306, startPoint y: 381, endPoint x: 155, endPoint y: 376, distance: 150.6
click at [155, 376] on div "[URL][DOMAIN_NAME]" at bounding box center [188, 380] width 70 height 10
copy div "[URL][DOMAIN_NAME]"
click at [505, 531] on div at bounding box center [691, 525] width 1085 height 15
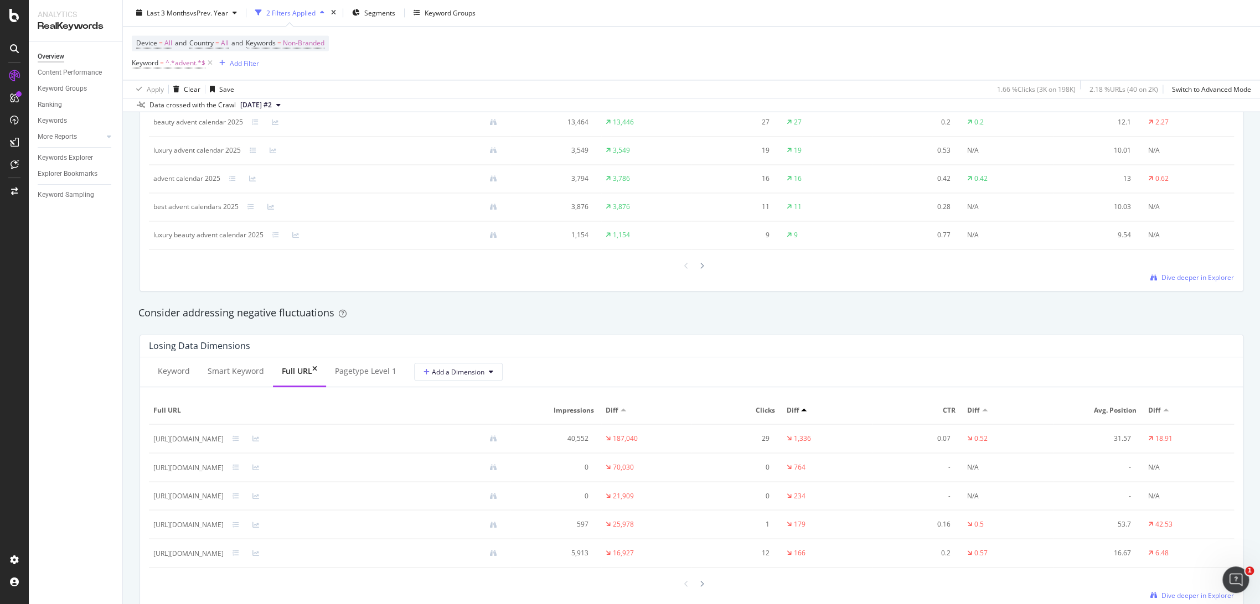
scroll to position [1072, 0]
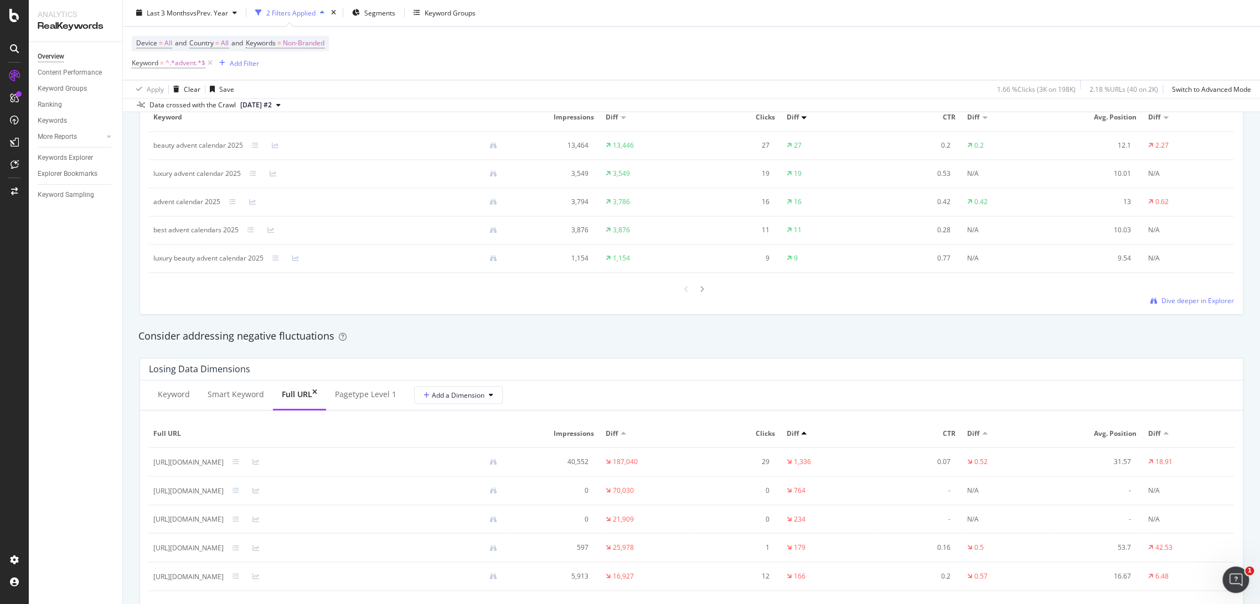
click at [626, 435] on div at bounding box center [623, 433] width 6 height 3
click at [666, 432] on div "Diff" at bounding box center [646, 433] width 81 height 10
click at [626, 433] on div at bounding box center [623, 433] width 6 height 3
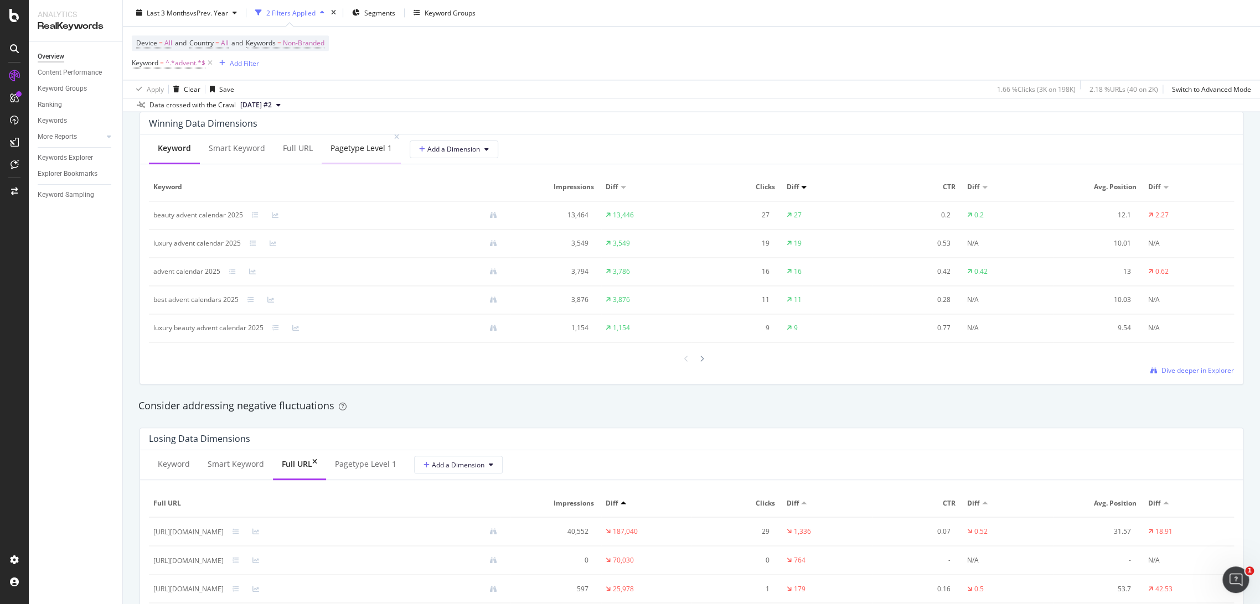
scroll to position [908, 0]
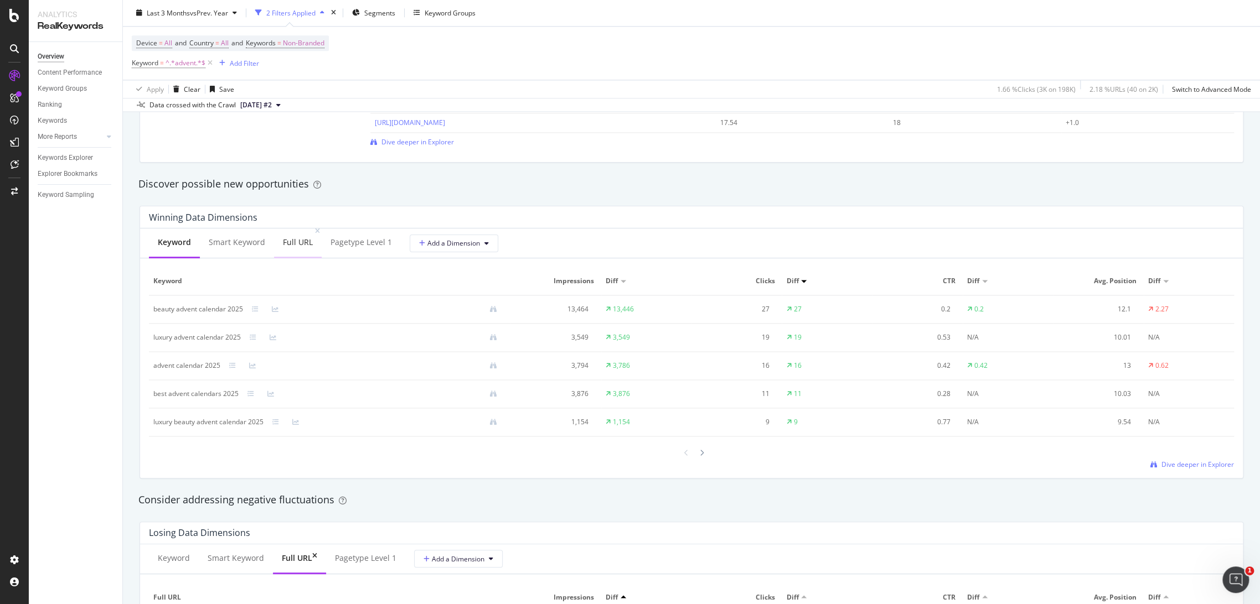
click at [291, 244] on div "Full URL" at bounding box center [298, 242] width 30 height 11
click at [626, 281] on div at bounding box center [623, 281] width 6 height 3
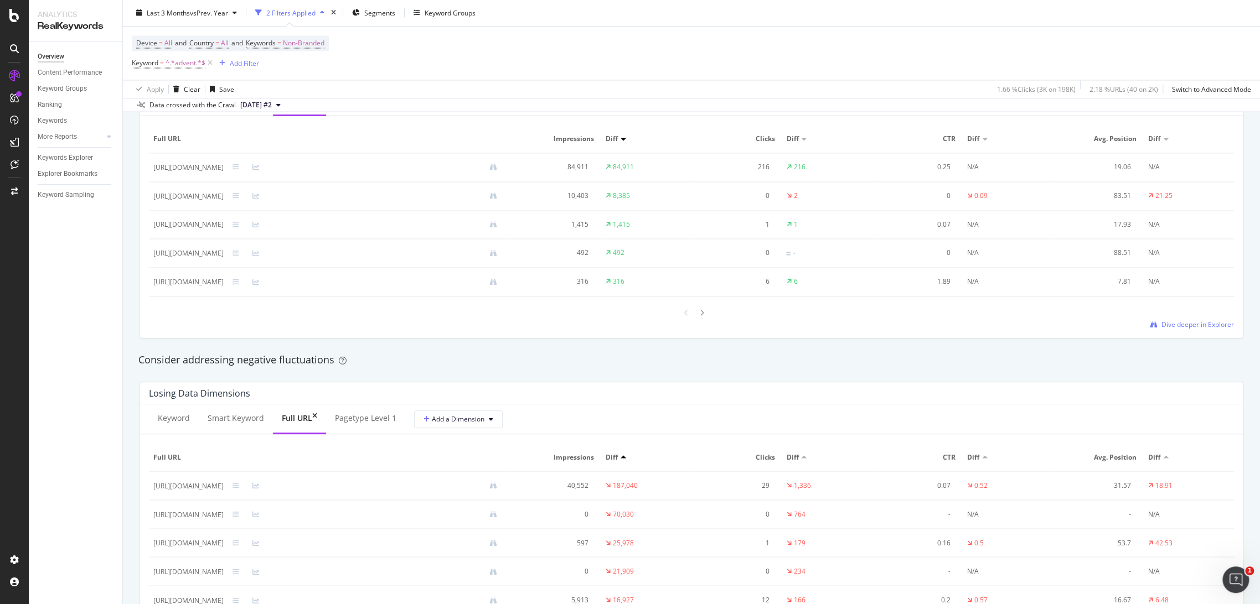
scroll to position [1072, 0]
